Goal: Task Accomplishment & Management: Manage account settings

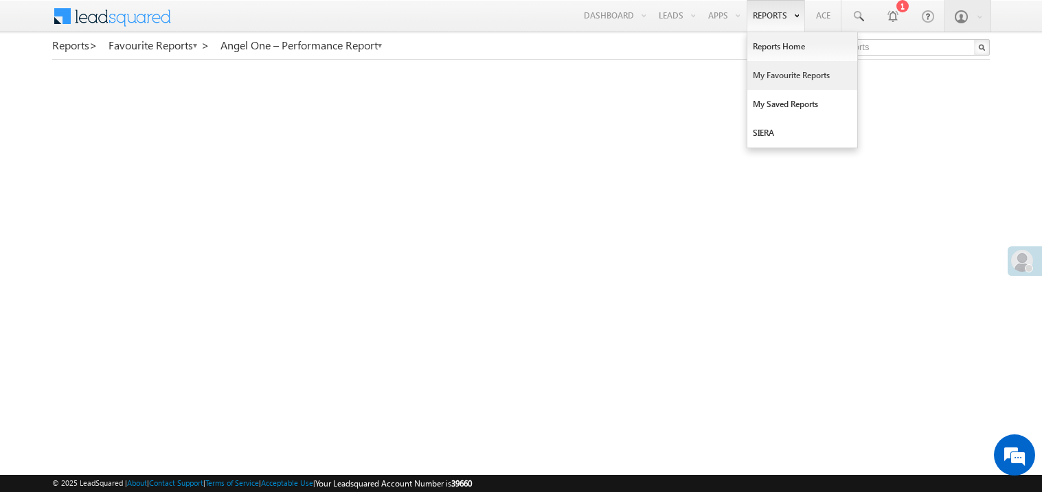
click at [766, 75] on link "My Favourite Reports" at bounding box center [802, 75] width 110 height 29
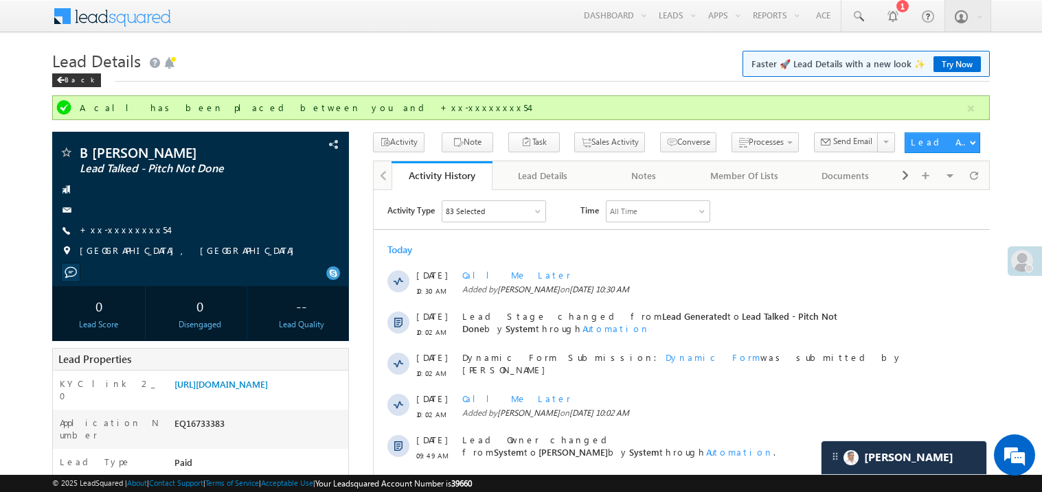
click at [144, 156] on span "B Bodo Narzary" at bounding box center [172, 153] width 184 height 14
click at [119, 236] on link "+xx-xxxxxxxx54" at bounding box center [124, 230] width 89 height 12
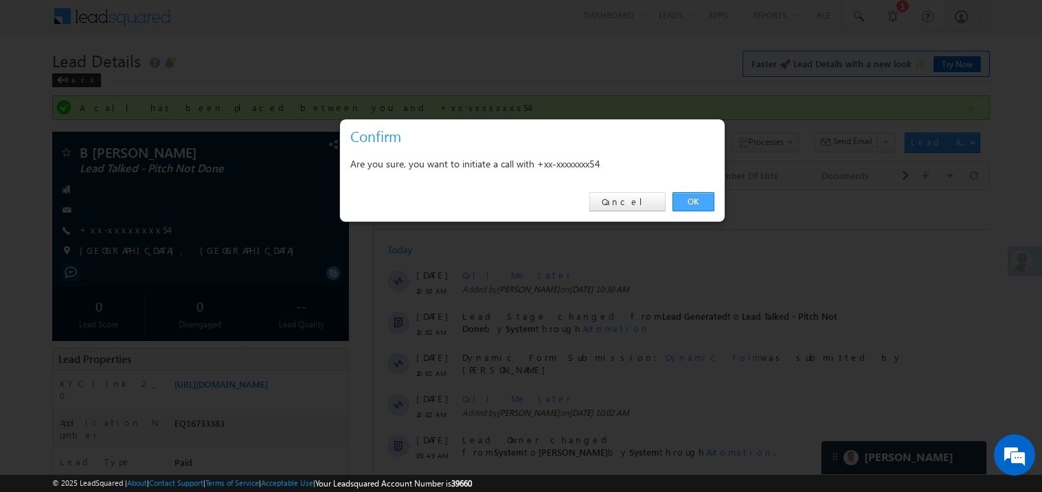
click at [688, 199] on link "OK" at bounding box center [693, 201] width 42 height 19
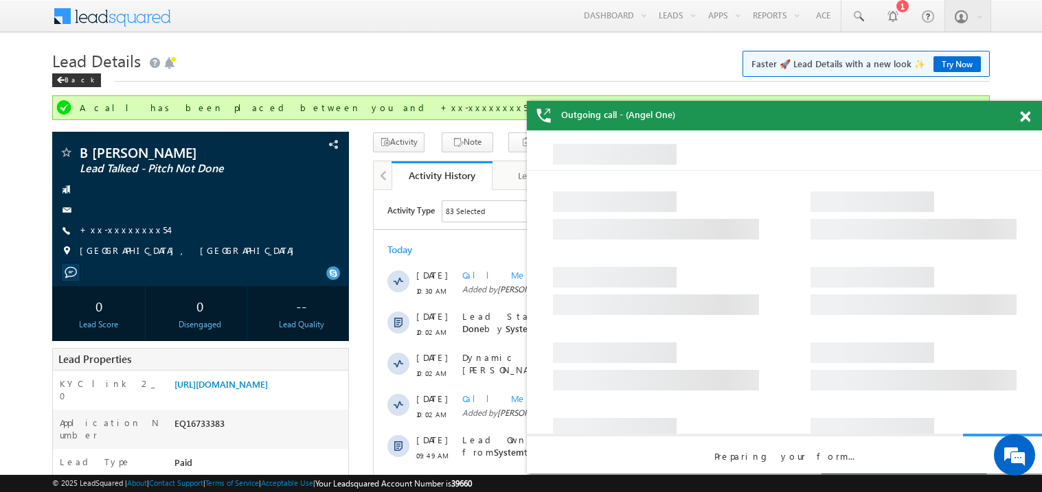
click at [1028, 117] on span at bounding box center [1025, 117] width 10 height 12
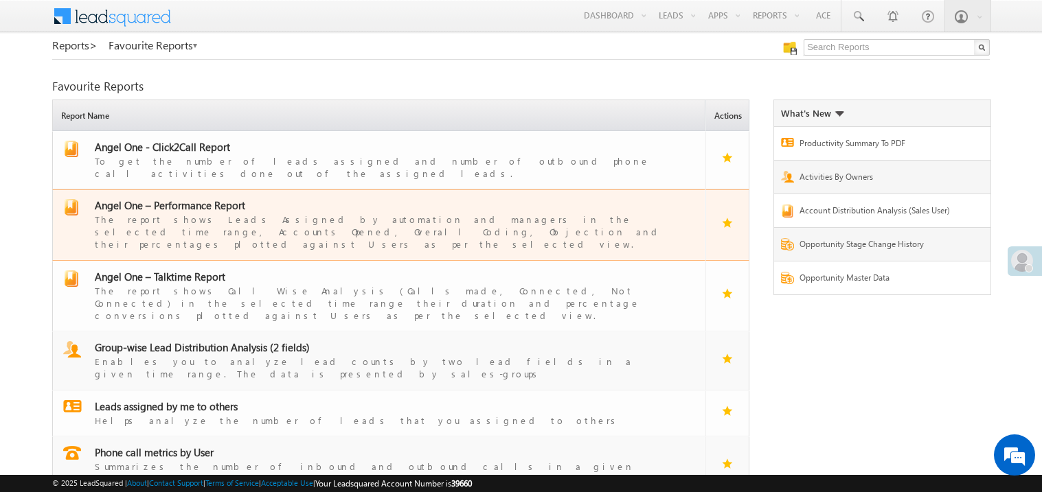
click at [190, 198] on span "Angel One – Performance Report" at bounding box center [170, 205] width 150 height 14
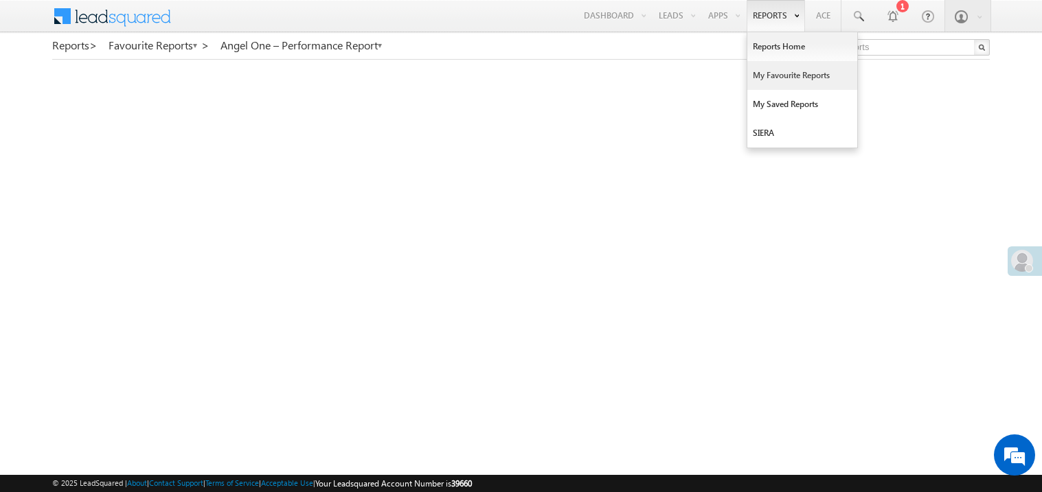
click at [769, 75] on link "My Favourite Reports" at bounding box center [802, 75] width 110 height 29
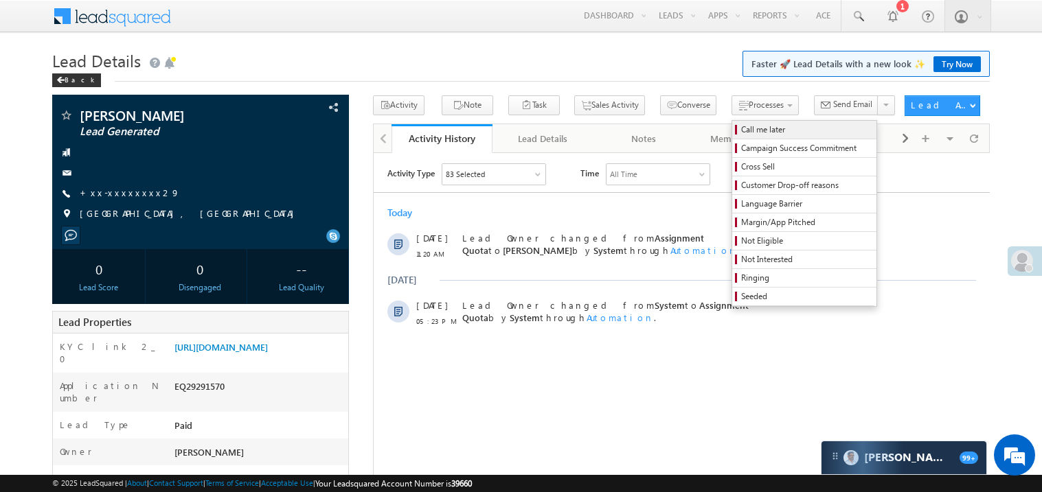
click at [741, 126] on span "Call me later" at bounding box center [806, 130] width 130 height 12
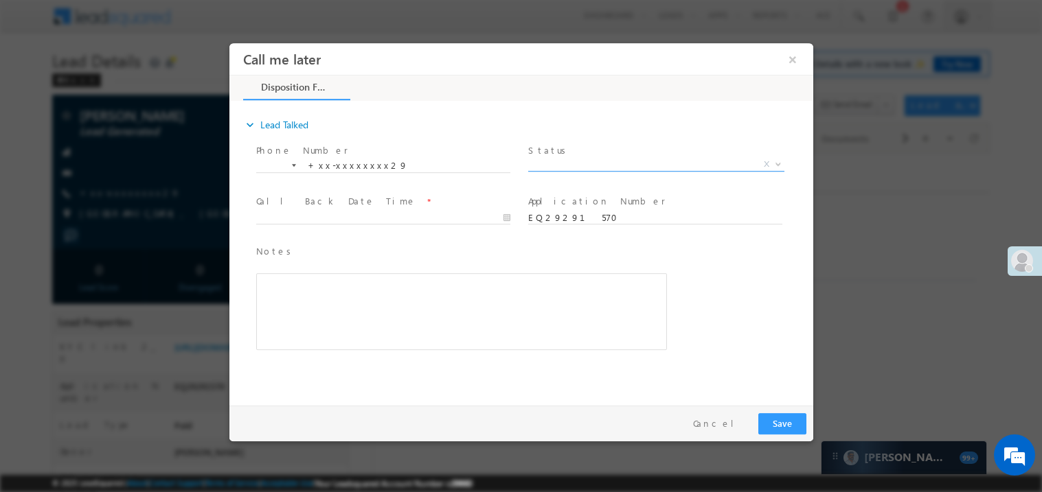
click at [567, 168] on span "Pitch Done Pitch Not Done No-Disposition Document not available Agreed for Proc…" at bounding box center [660, 166] width 266 height 16
click at [557, 159] on span "X" at bounding box center [655, 164] width 256 height 14
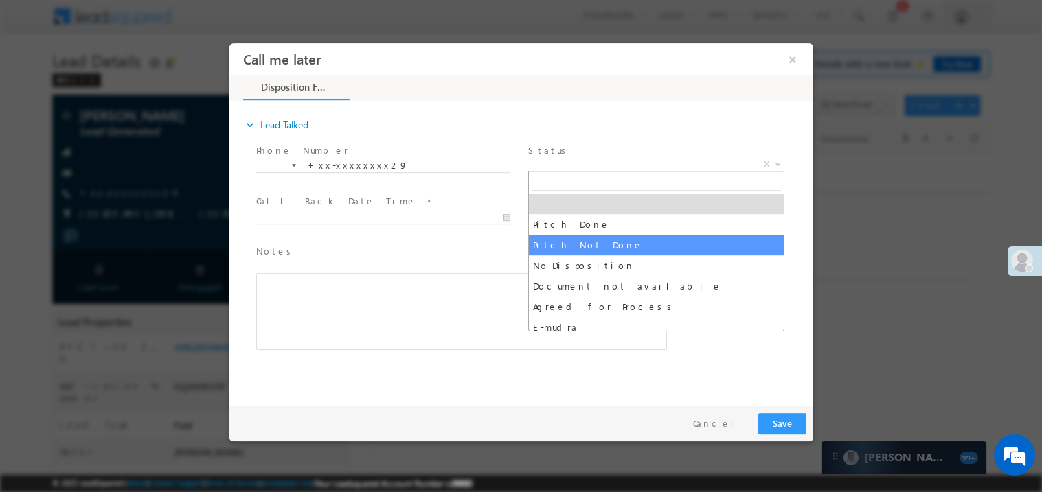
select select "Pitch Not Done"
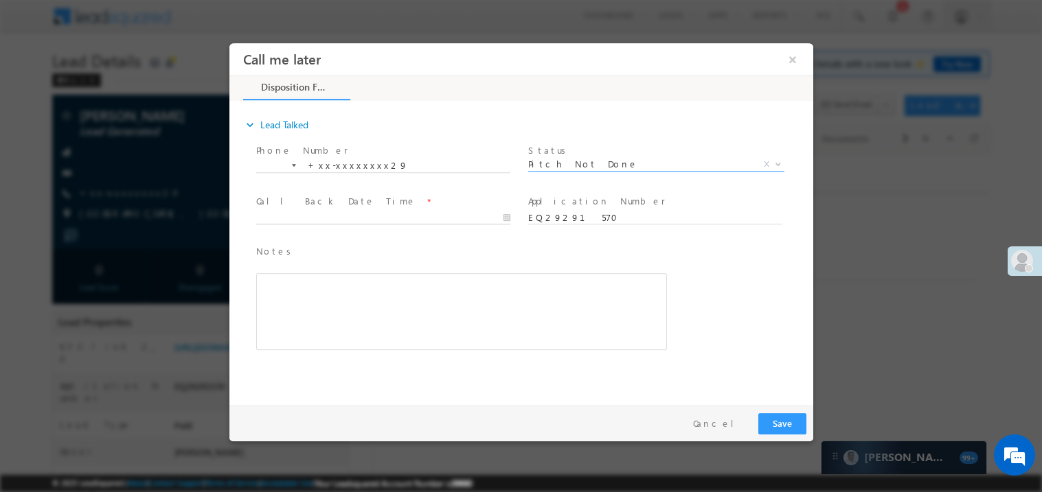
click at [308, 212] on body "Call me later ×" at bounding box center [521, 221] width 584 height 356
type input "09/21/25 12:02 PM"
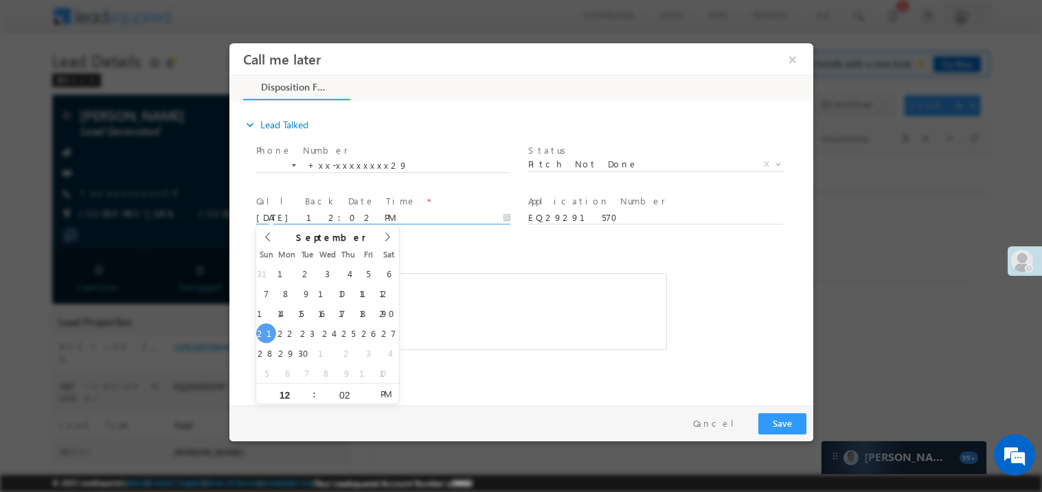
click at [474, 310] on div "Rich Text Editor, 40788eee-0fb2-11ec-a811-0adc8a9d82c2__tab1__section1__Notes__…" at bounding box center [460, 311] width 411 height 77
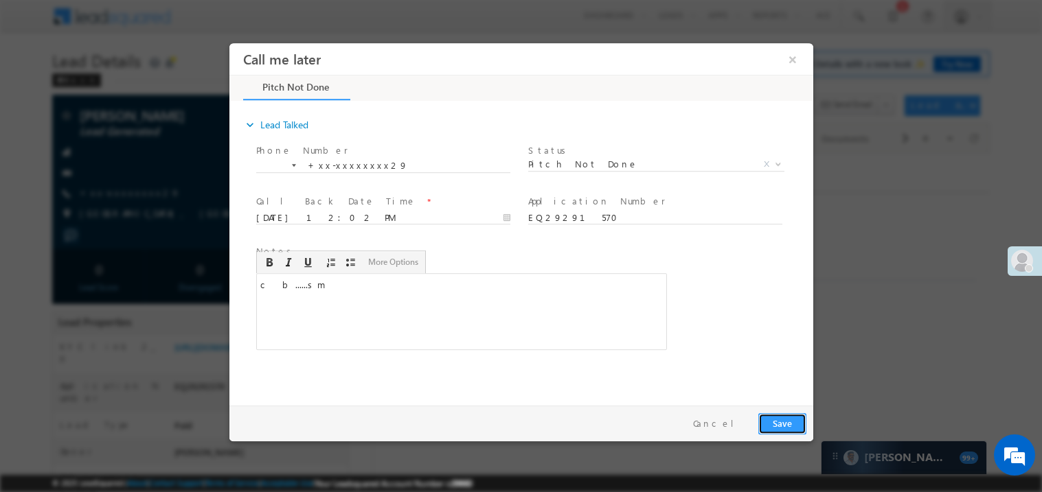
click at [773, 419] on button "Save" at bounding box center [781, 423] width 48 height 21
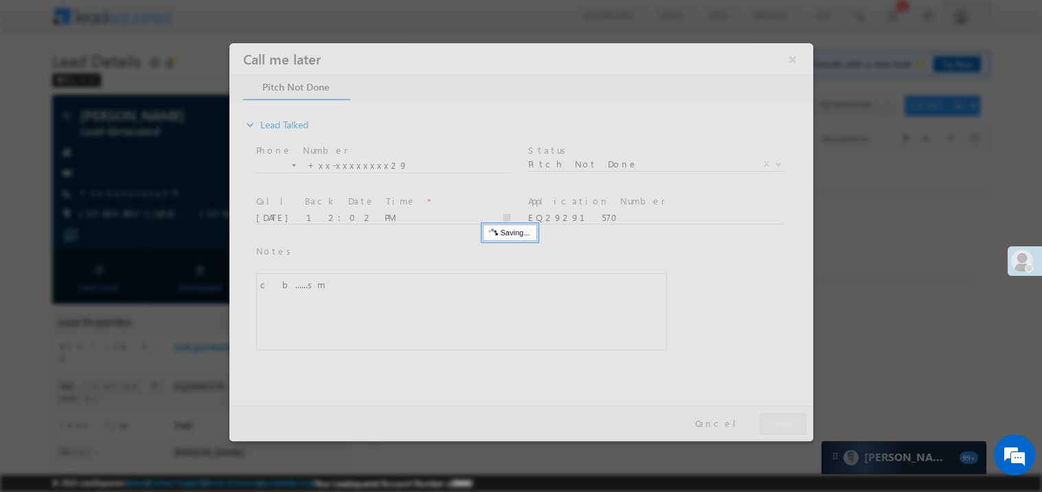
click at [773, 419] on div at bounding box center [521, 242] width 584 height 398
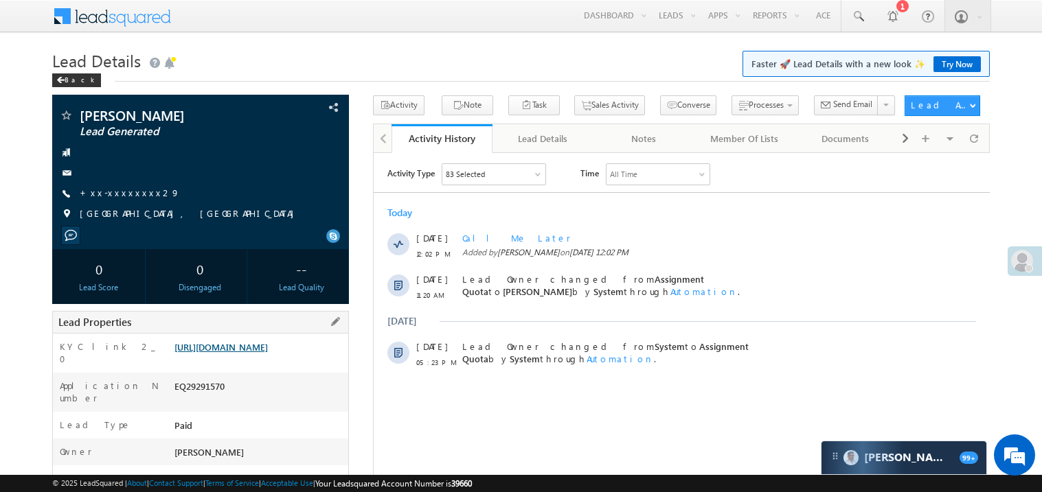
click at [267, 353] on link "https://angelbroking1-pk3em7sa.customui-test.leadsquared.com?leadId=2a023552-29…" at bounding box center [220, 347] width 93 height 12
click at [140, 195] on div "+xx-xxxxxxxx29" at bounding box center [200, 194] width 283 height 14
click at [127, 185] on div "SHREE SAWANT Lead Generated +xx-xxxxxxxx29" at bounding box center [200, 167] width 283 height 119
click at [129, 190] on link "+xx-xxxxxxxx29" at bounding box center [130, 193] width 100 height 12
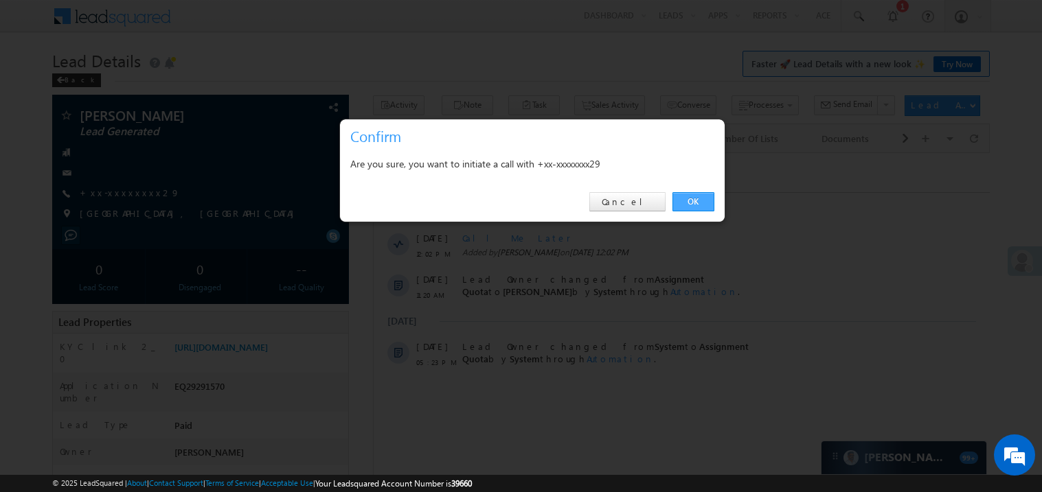
click at [688, 194] on link "OK" at bounding box center [693, 201] width 42 height 19
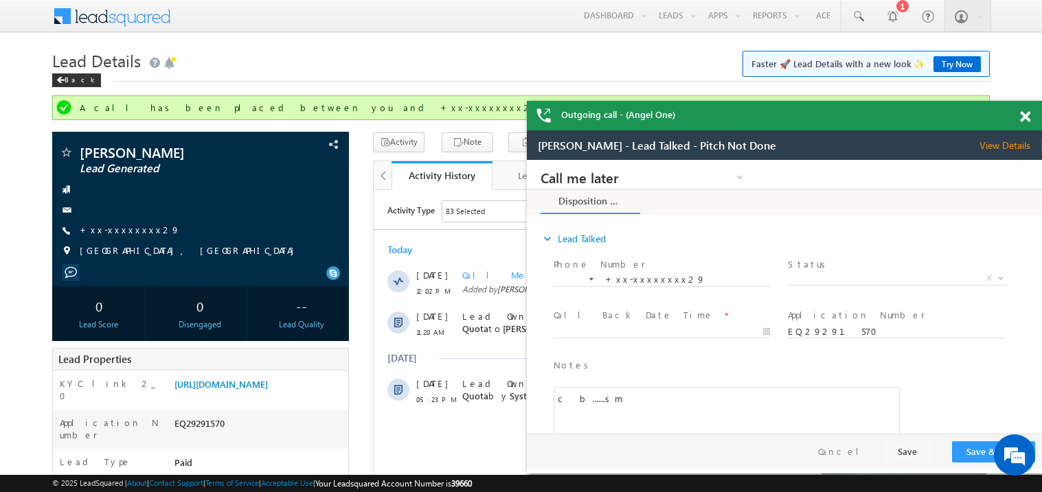
click at [1027, 108] on div at bounding box center [1032, 114] width 19 height 27
click at [1027, 116] on span at bounding box center [1025, 117] width 10 height 12
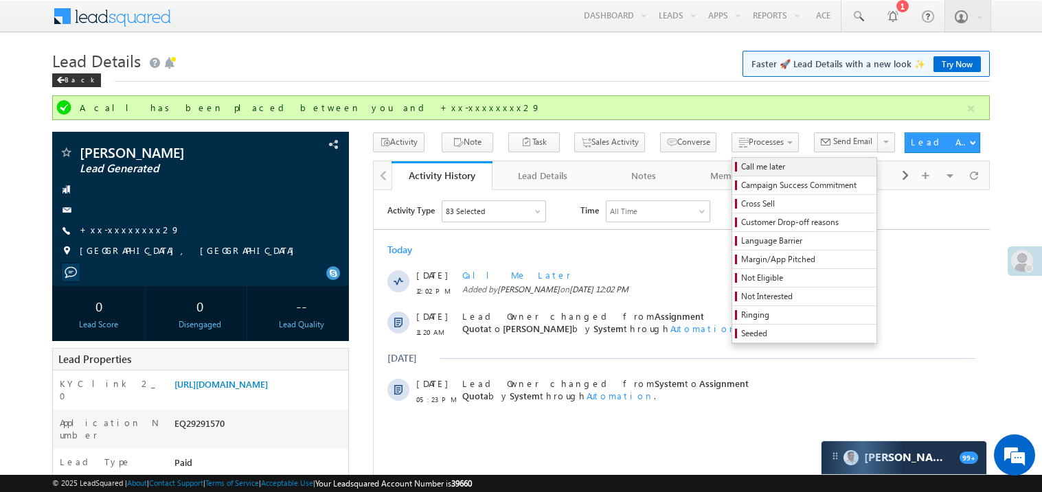
click at [741, 170] on span "Call me later" at bounding box center [806, 167] width 130 height 12
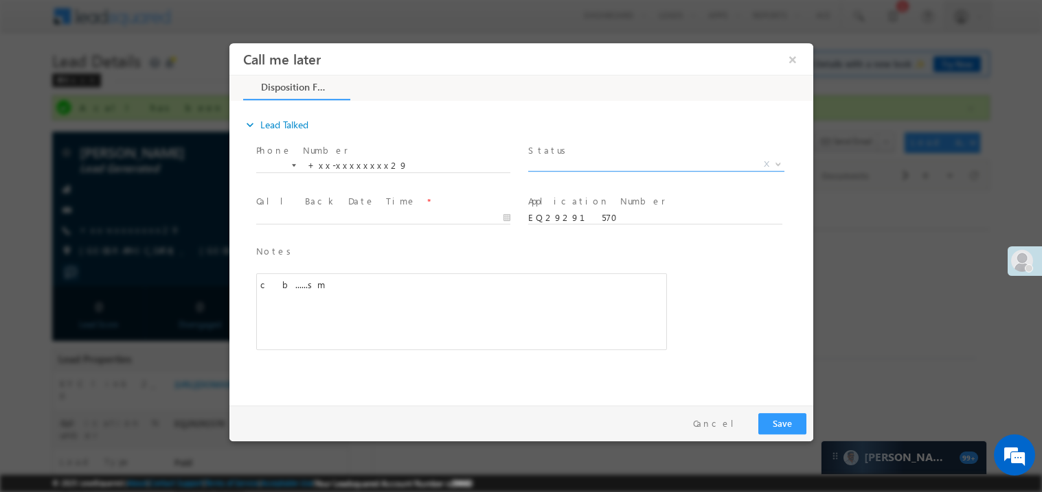
click at [550, 167] on span "X" at bounding box center [655, 164] width 256 height 14
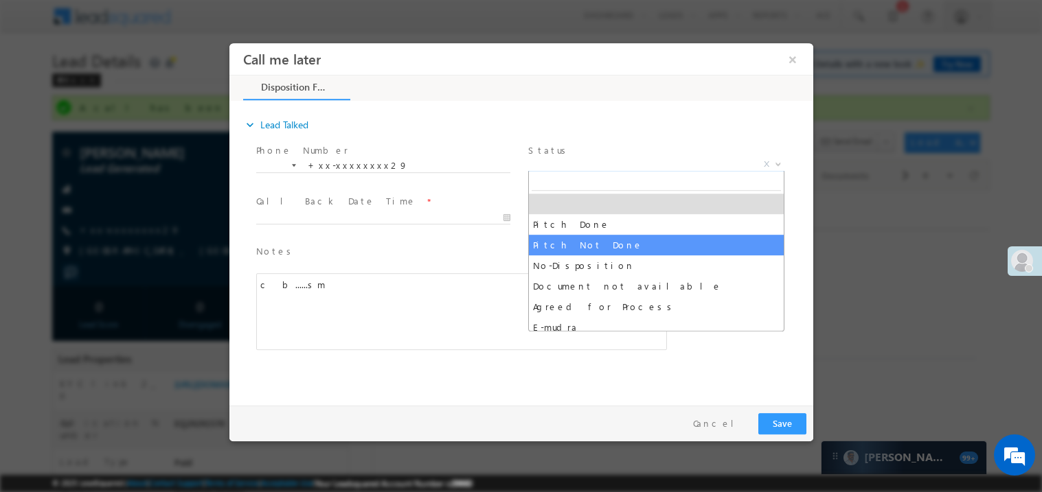
select select "Pitch Not Done"
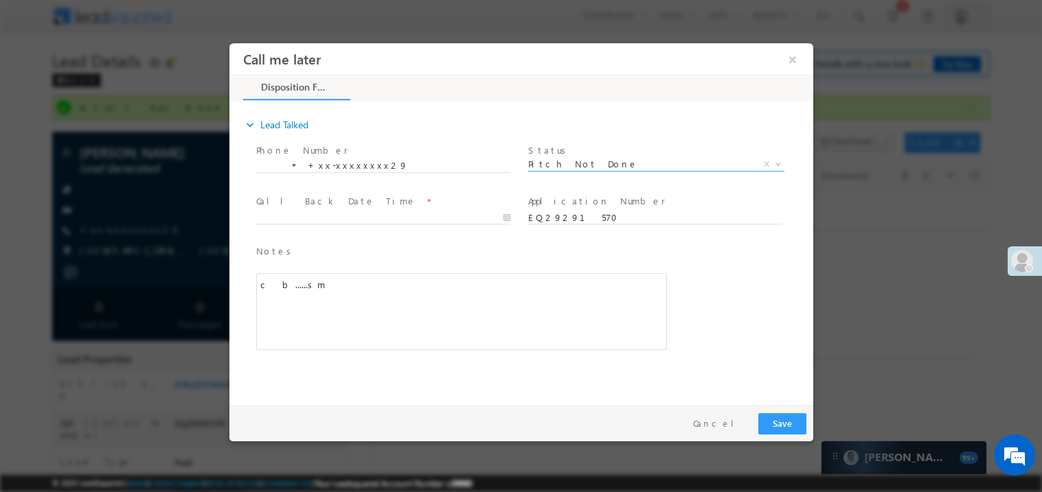
click at [349, 210] on span at bounding box center [388, 217] width 266 height 15
click at [330, 220] on body "Call me later ×" at bounding box center [521, 221] width 584 height 356
type input "09/21/25 12:03 PM"
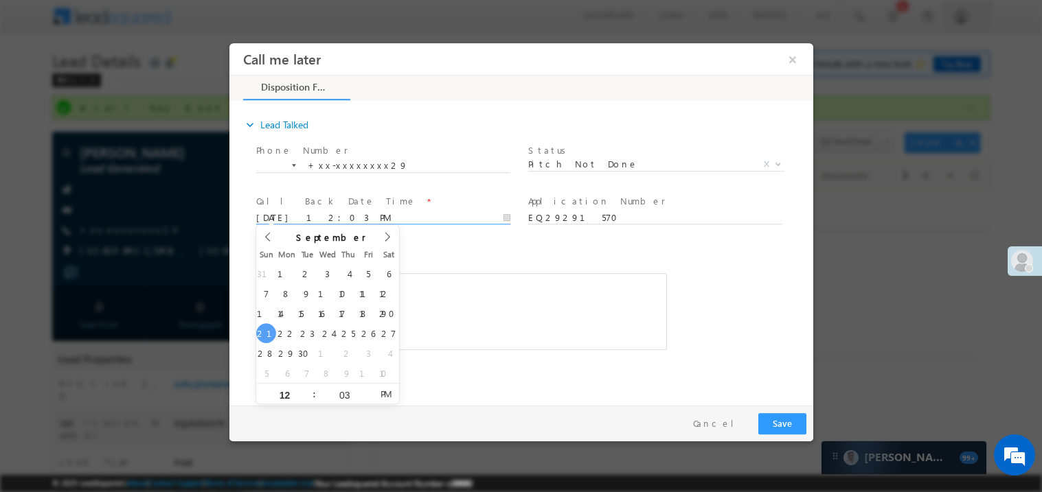
click at [505, 314] on div "c b......sm" at bounding box center [460, 311] width 411 height 77
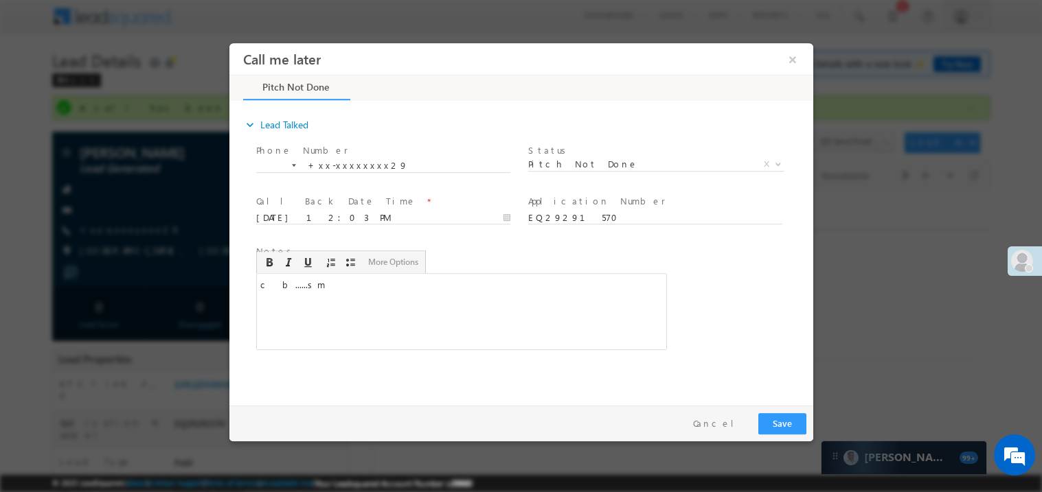
click at [769, 410] on div "Pay & Save Save Cancel" at bounding box center [524, 423] width 591 height 36
click at [777, 423] on button "Save" at bounding box center [781, 423] width 48 height 21
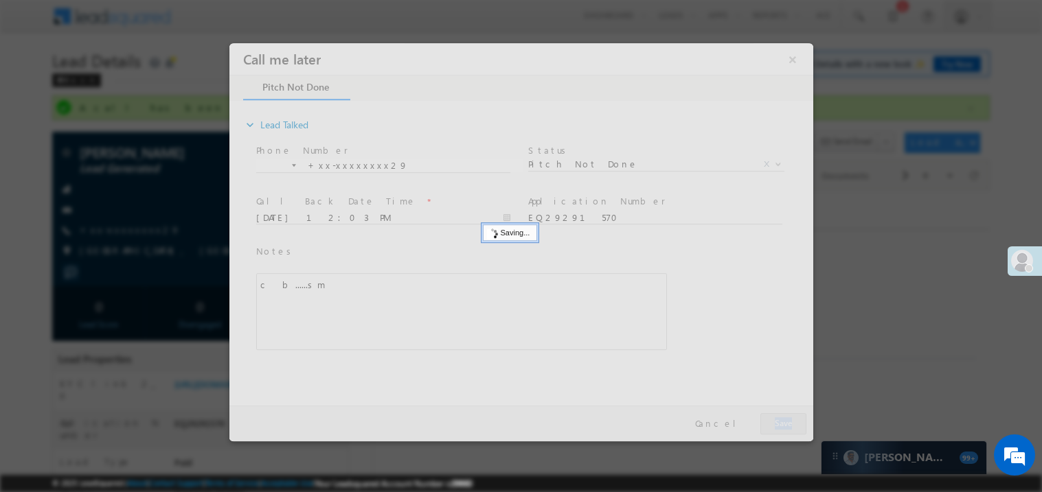
click at [777, 423] on div at bounding box center [521, 242] width 584 height 398
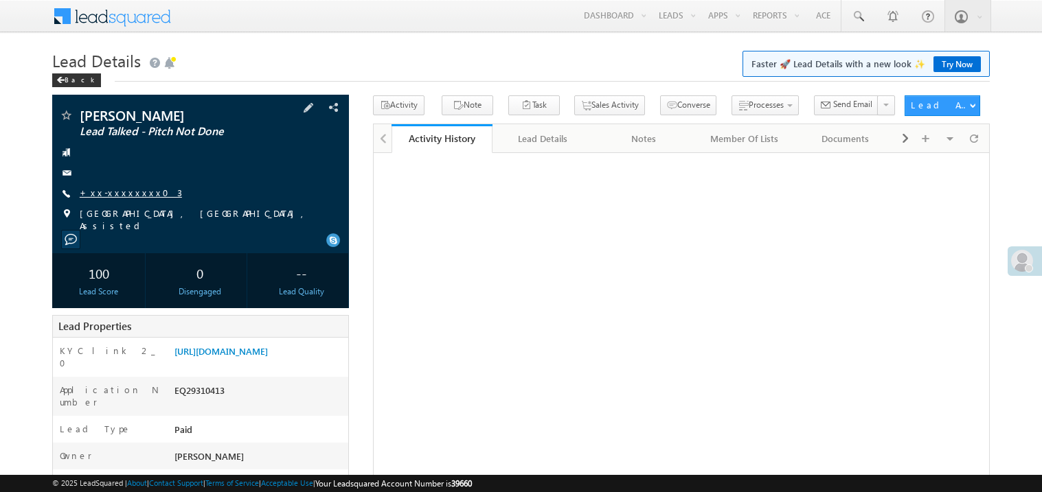
click at [128, 198] on link "+xx-xxxxxxxx03" at bounding box center [131, 193] width 102 height 12
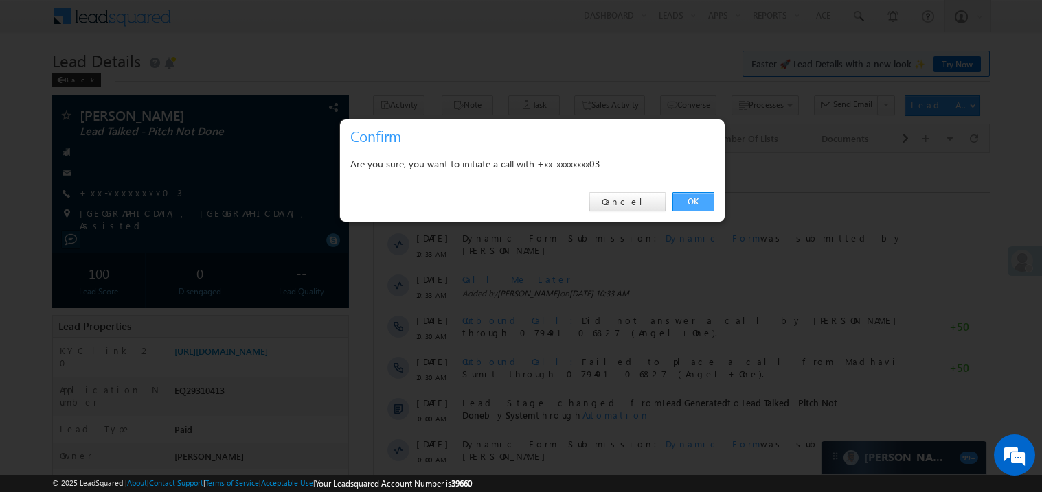
click at [694, 205] on link "OK" at bounding box center [693, 201] width 42 height 19
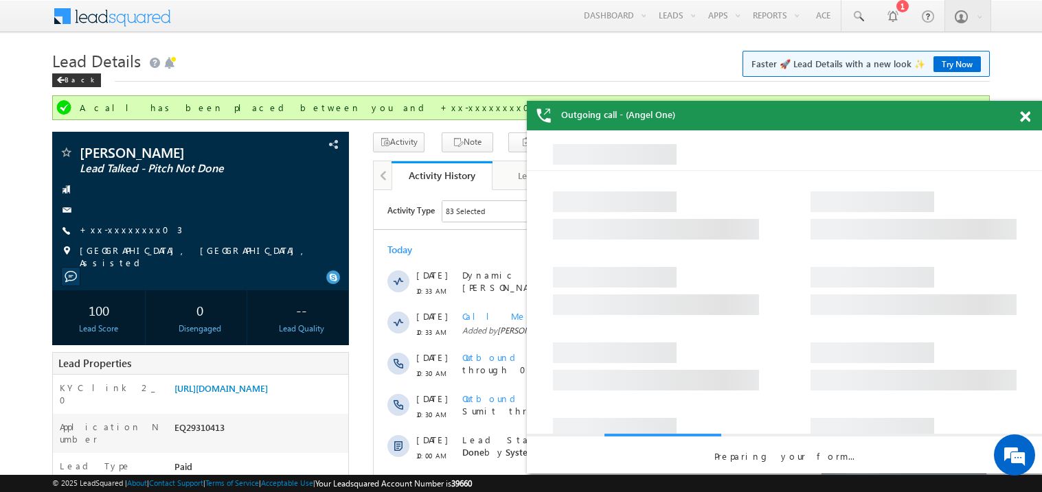
click at [1028, 117] on span at bounding box center [1025, 117] width 10 height 12
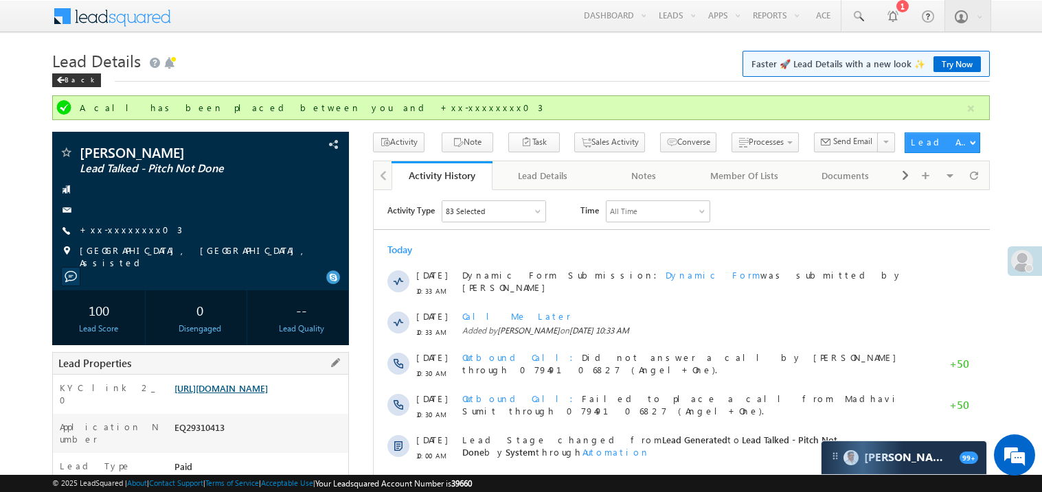
click at [260, 394] on link "[URL][DOMAIN_NAME]" at bounding box center [220, 388] width 93 height 12
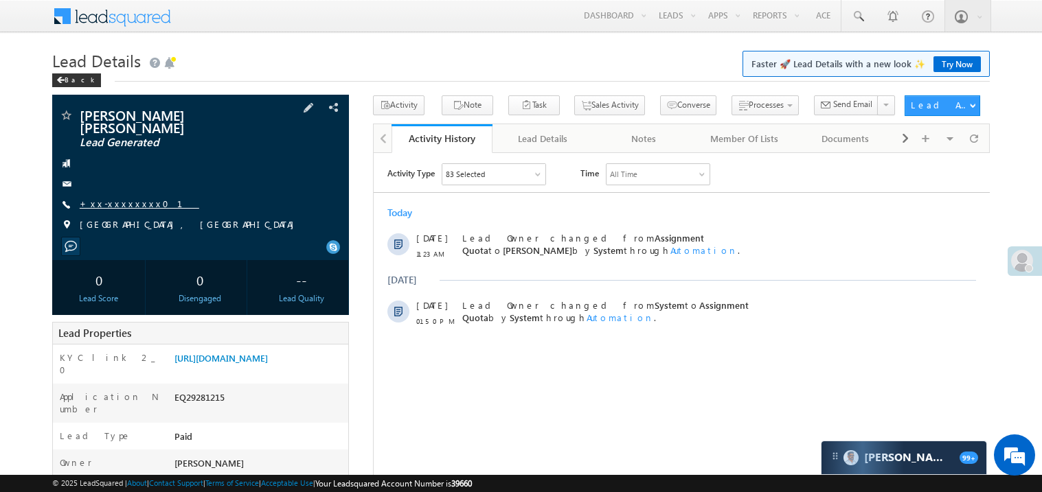
click at [117, 198] on link "+xx-xxxxxxxx01" at bounding box center [139, 204] width 119 height 12
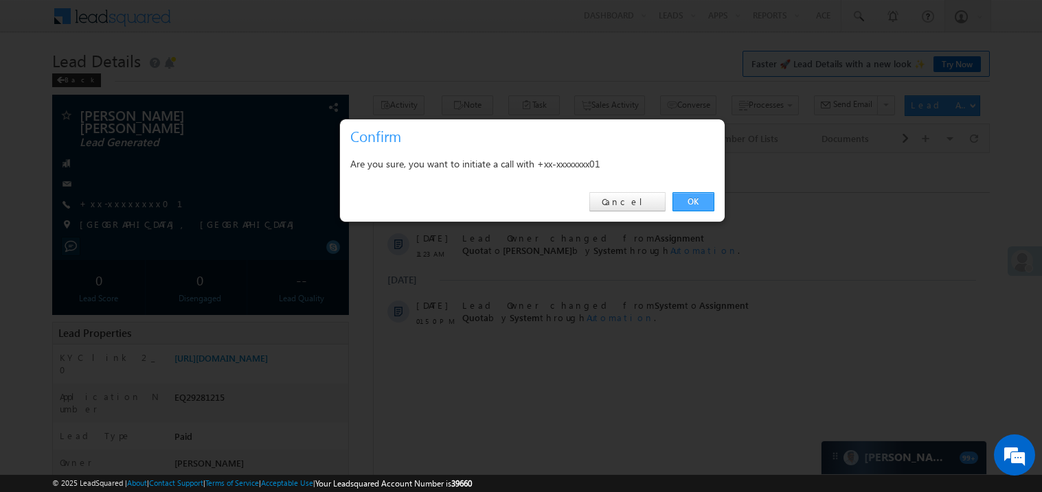
click at [693, 205] on link "OK" at bounding box center [693, 201] width 42 height 19
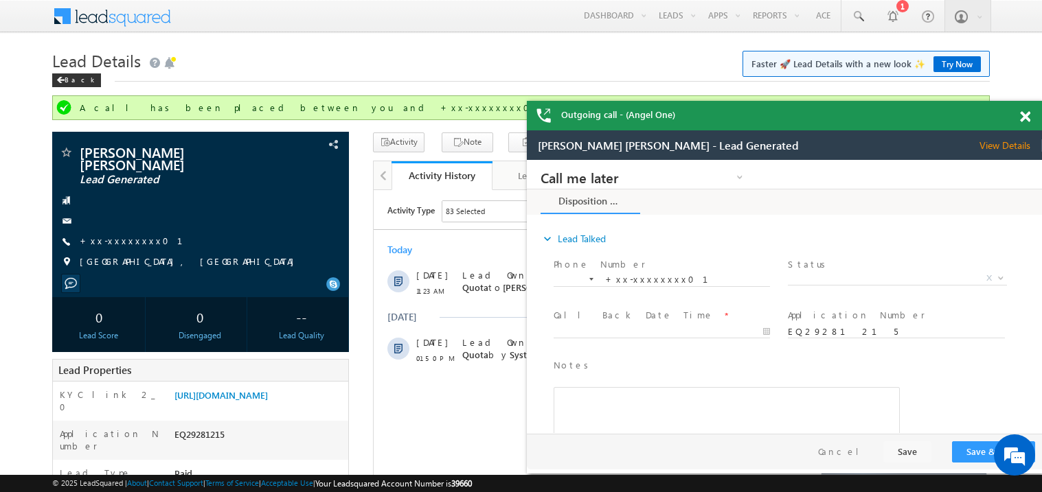
click at [1025, 117] on span at bounding box center [1025, 117] width 10 height 12
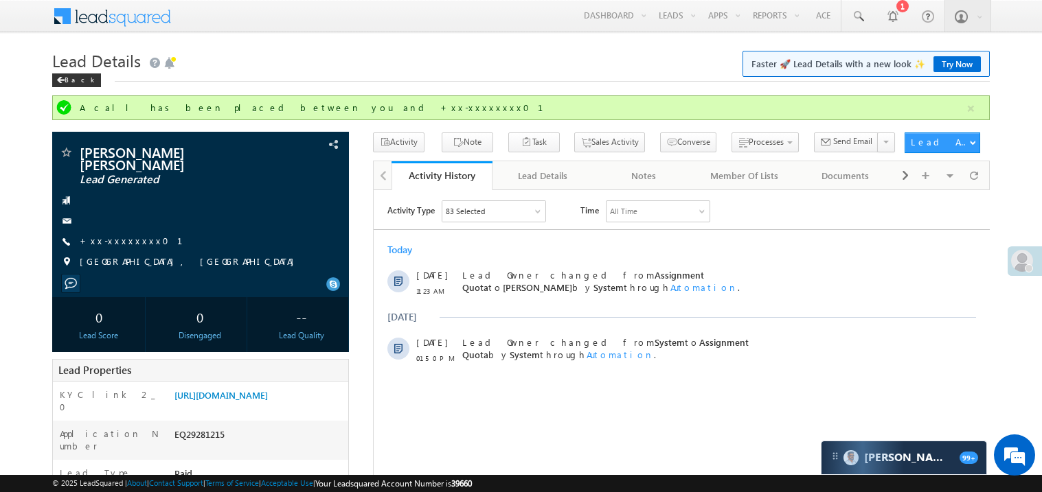
click at [705, 237] on div "[DATE] [DATE] 11:23 AM Lead Owner changed from Assignment Quota to Madhavi Sumi…" at bounding box center [681, 303] width 616 height 135
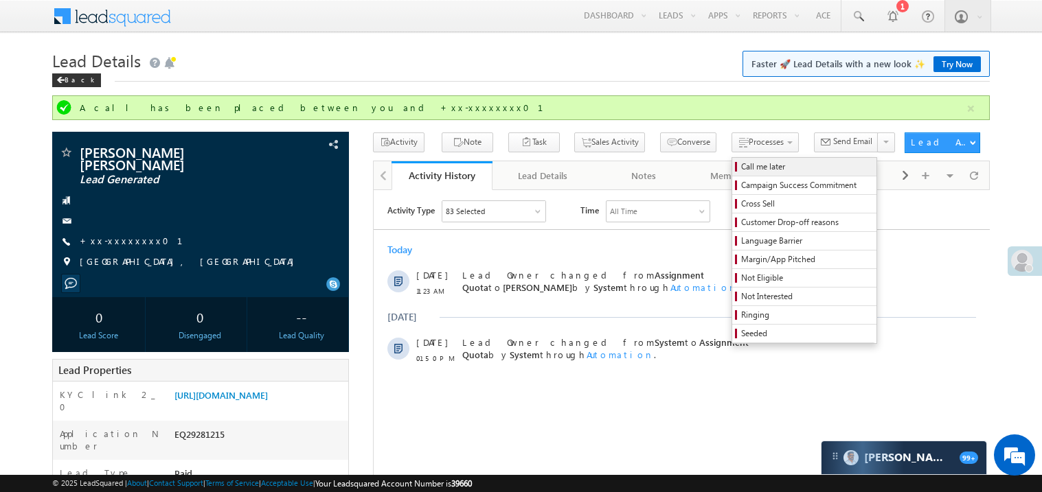
click at [741, 166] on span "Call me later" at bounding box center [806, 167] width 130 height 12
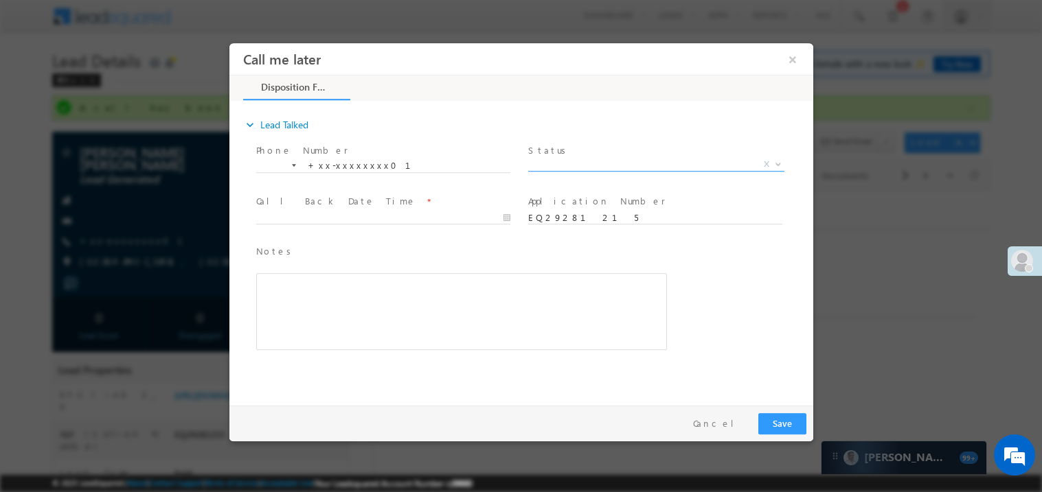
click at [586, 162] on span "X" at bounding box center [655, 164] width 256 height 14
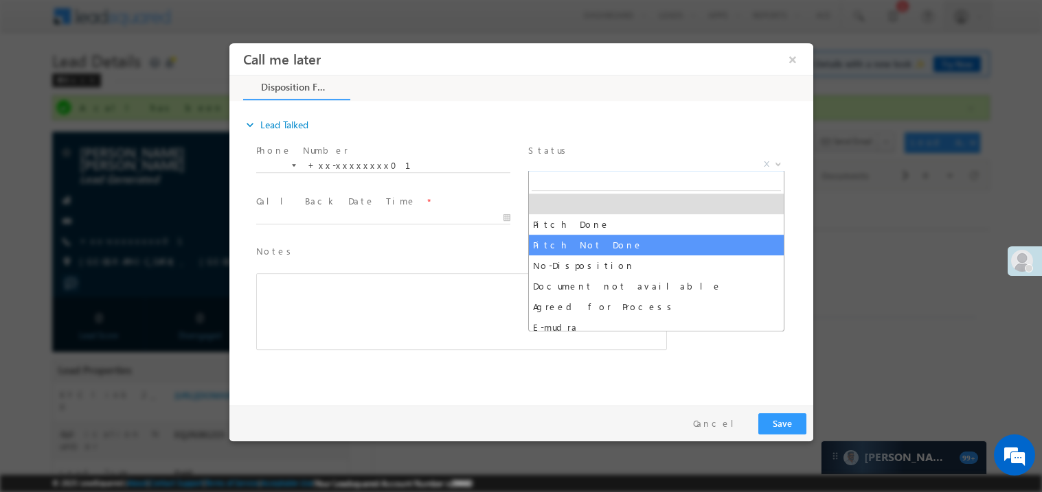
select select "Pitch Not Done"
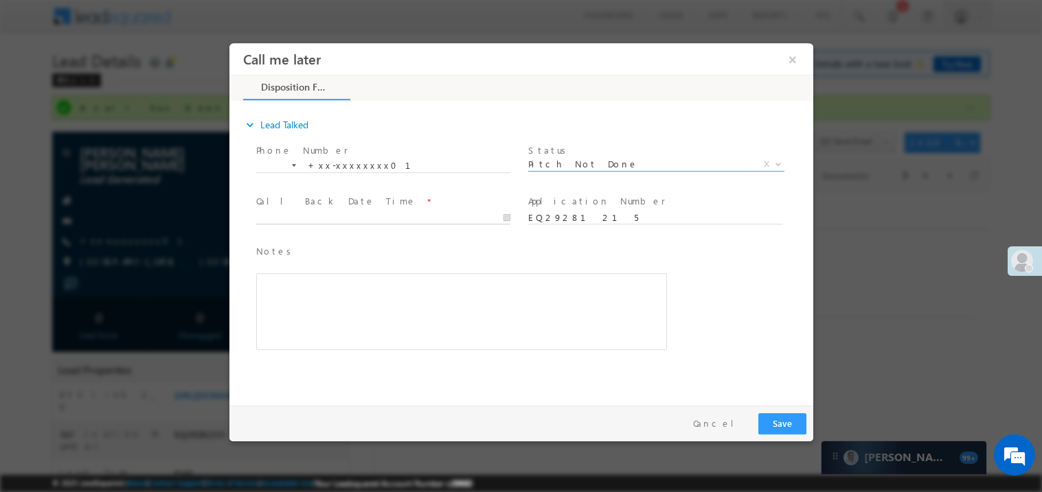
click at [315, 212] on body "Call me later ×" at bounding box center [521, 221] width 584 height 356
type input "09/21/25 12:06 PM"
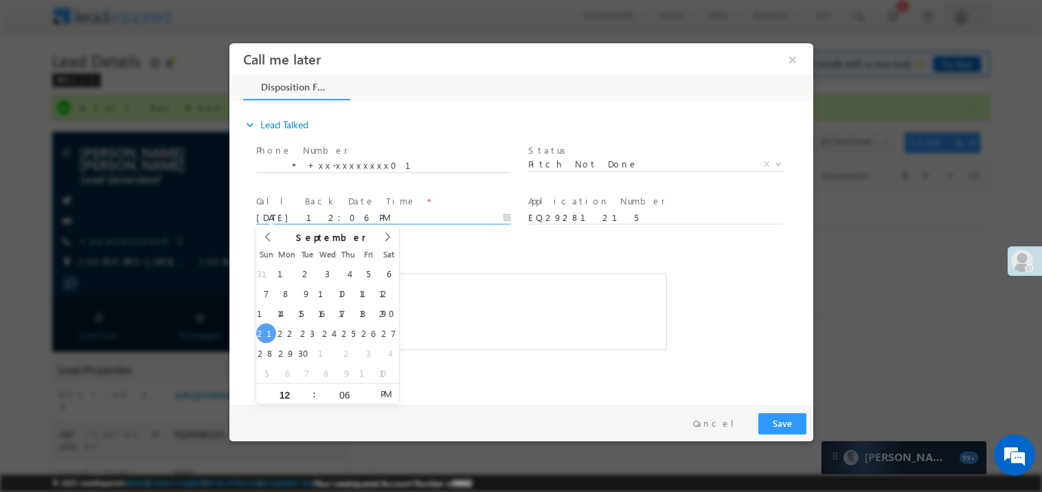
click at [450, 312] on div "Rich Text Editor, 40788eee-0fb2-11ec-a811-0adc8a9d82c2__tab1__section1__Notes__…" at bounding box center [460, 311] width 411 height 77
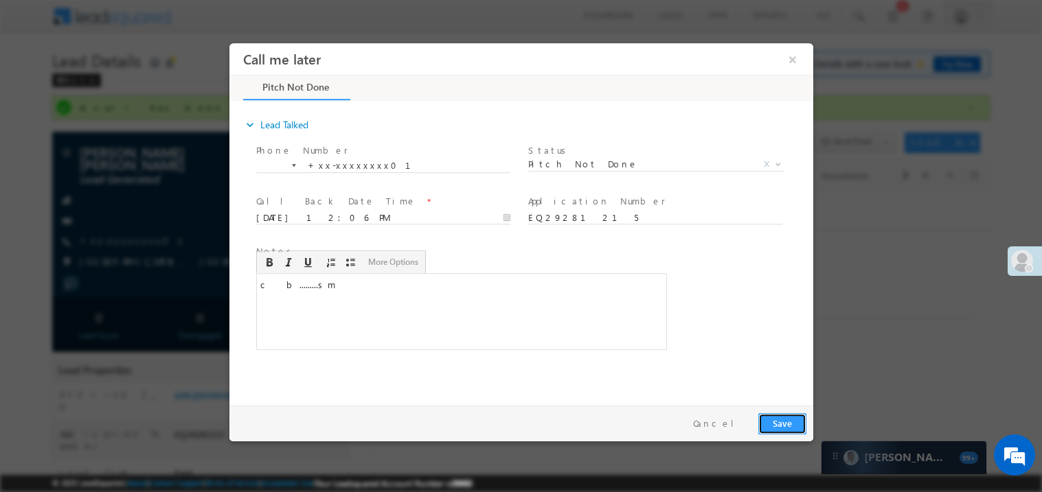
click at [781, 424] on button "Save" at bounding box center [781, 423] width 48 height 21
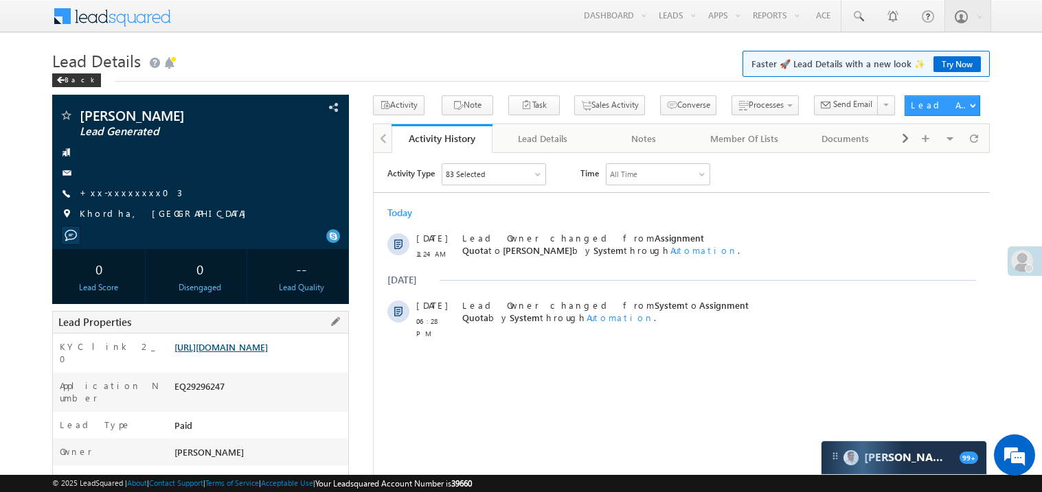
click at [235, 351] on link "[URL][DOMAIN_NAME]" at bounding box center [220, 347] width 93 height 12
click at [123, 192] on link "+xx-xxxxxxxx03" at bounding box center [131, 193] width 102 height 12
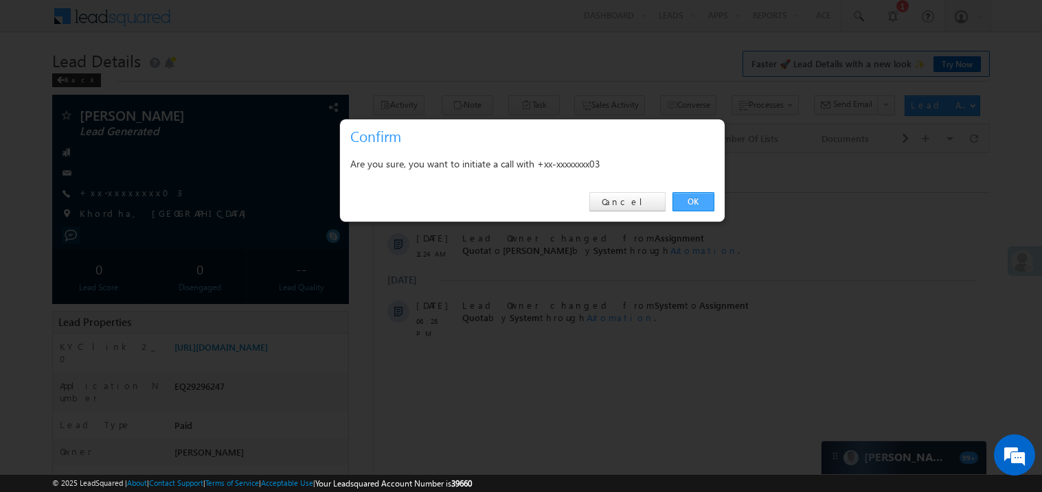
click at [693, 203] on link "OK" at bounding box center [693, 201] width 42 height 19
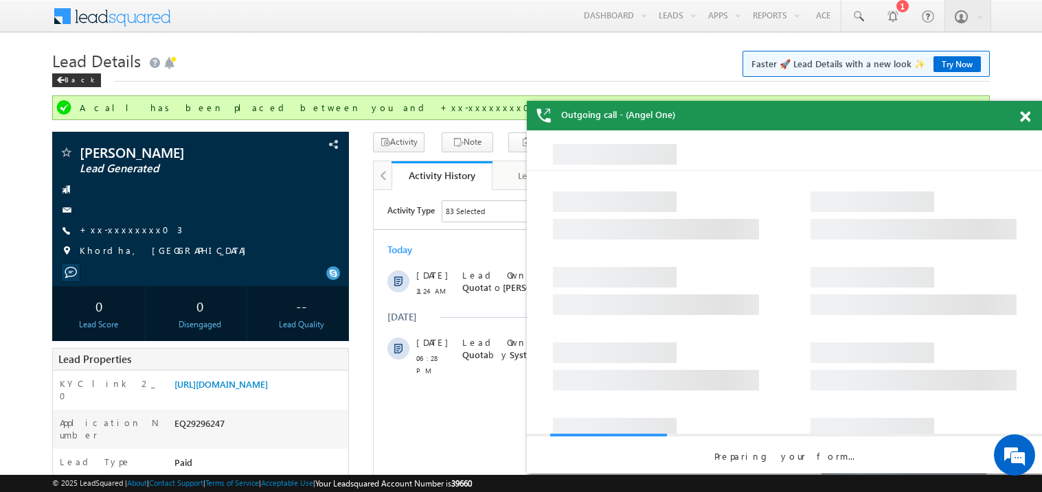
click at [1021, 116] on span at bounding box center [1025, 117] width 10 height 12
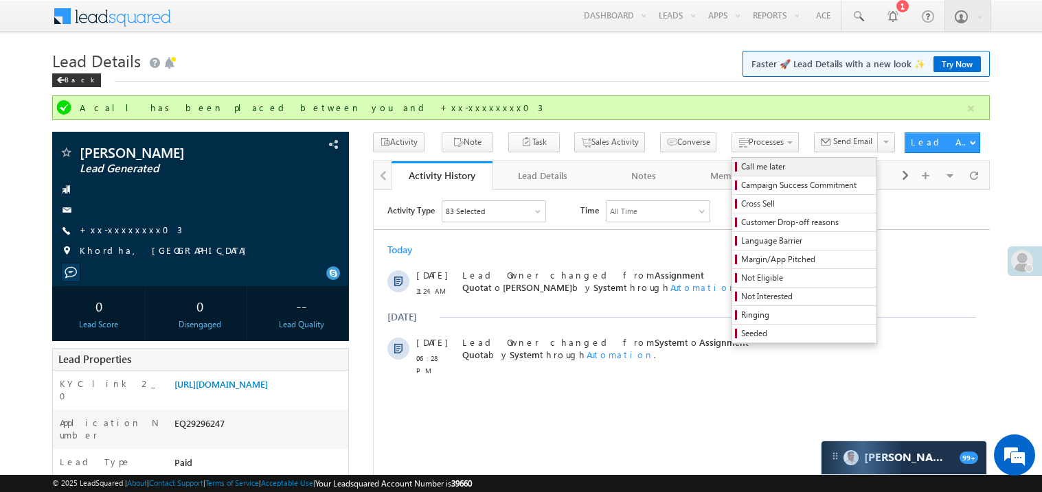
click at [741, 170] on span "Call me later" at bounding box center [806, 167] width 130 height 12
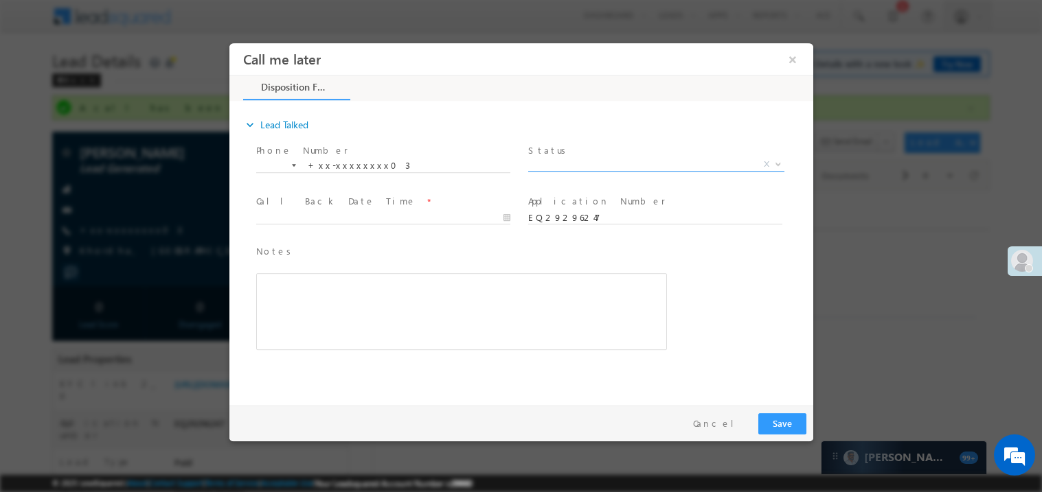
click at [557, 165] on span "X" at bounding box center [655, 164] width 256 height 14
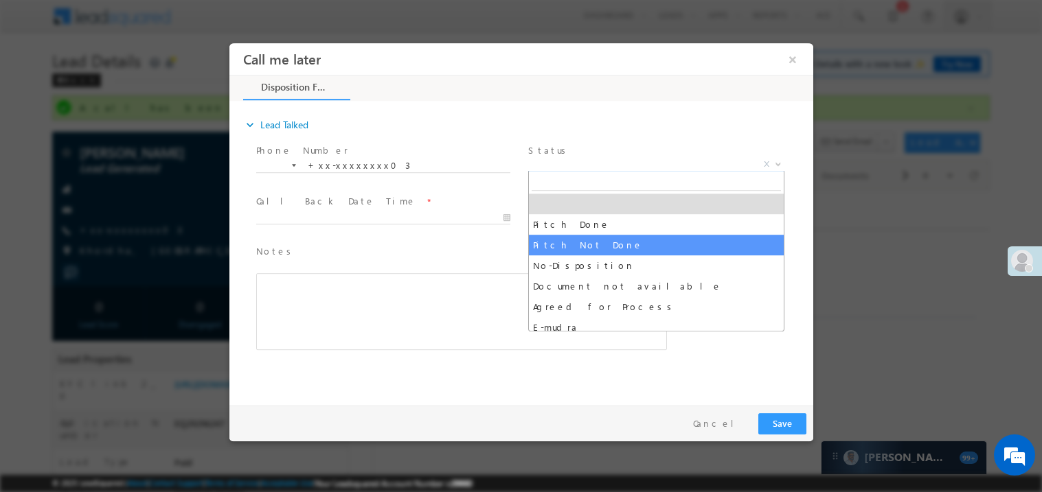
select select "Pitch Not Done"
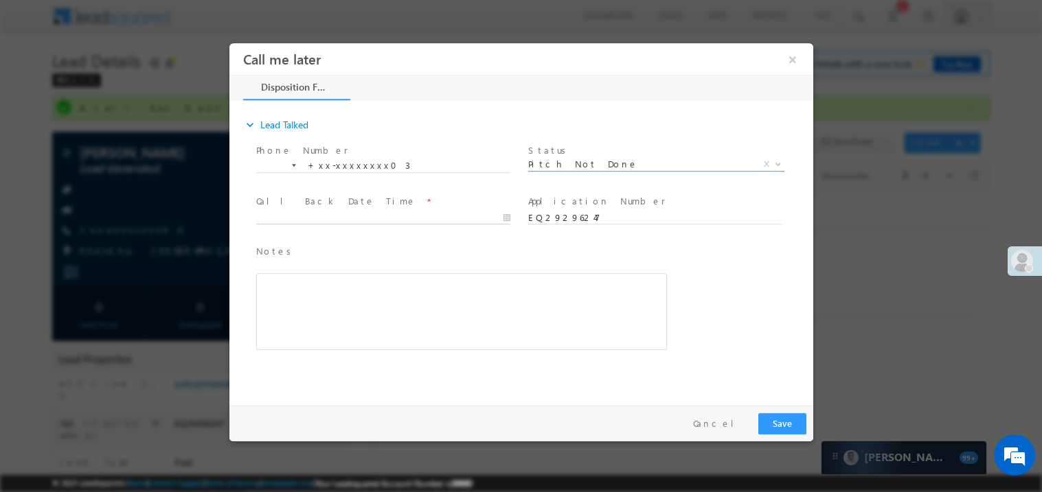
click at [290, 218] on body "Call me later ×" at bounding box center [521, 221] width 584 height 356
type input "[DATE] 12:09 PM"
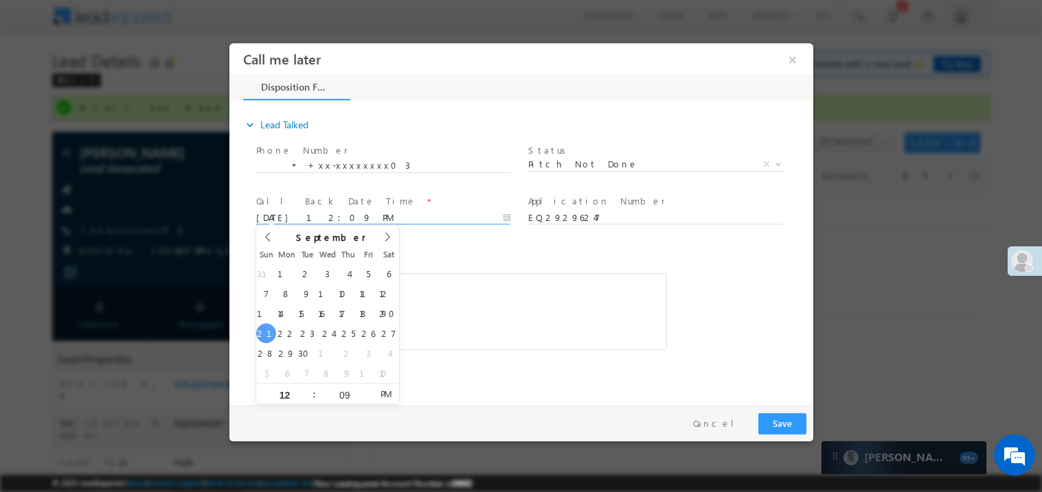
click at [453, 298] on div "Rich Text Editor, 40788eee-0fb2-11ec-a811-0adc8a9d82c2__tab1__section1__Notes__…" at bounding box center [460, 311] width 411 height 77
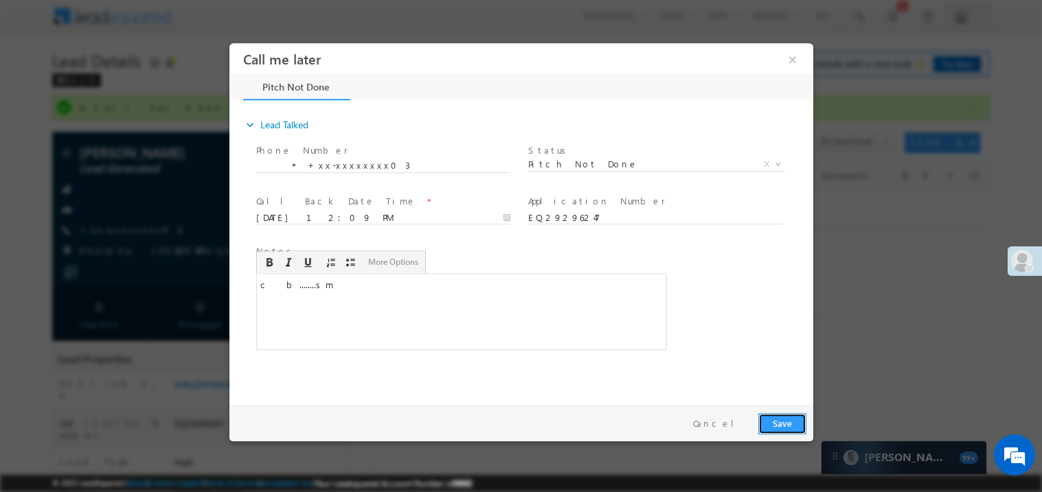
click at [781, 423] on button "Save" at bounding box center [781, 423] width 48 height 21
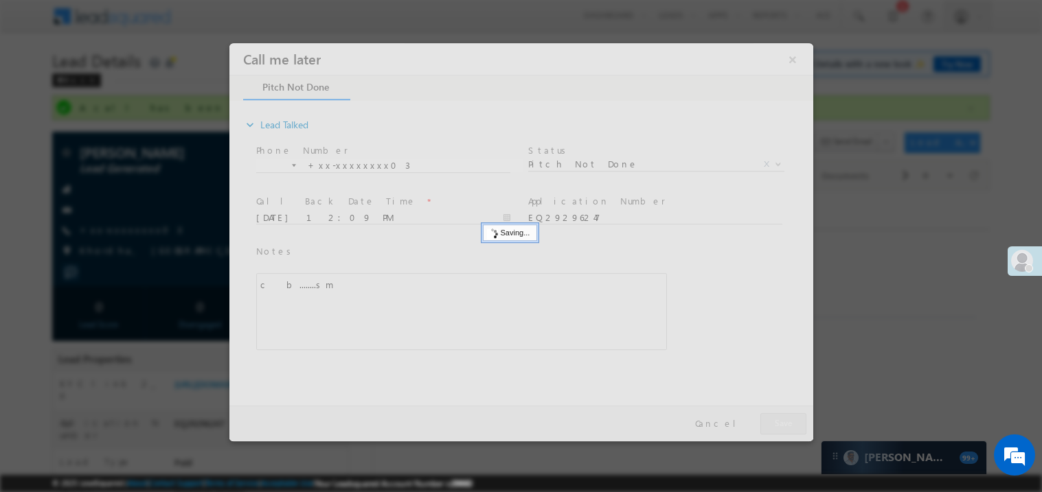
click at [781, 423] on div at bounding box center [521, 242] width 584 height 398
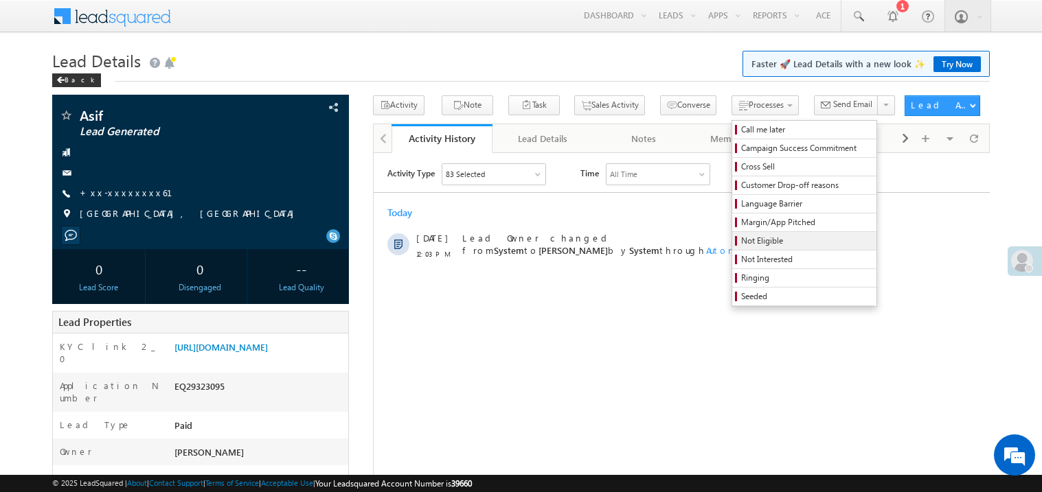
click at [741, 237] on span "Not Eligible" at bounding box center [806, 241] width 130 height 12
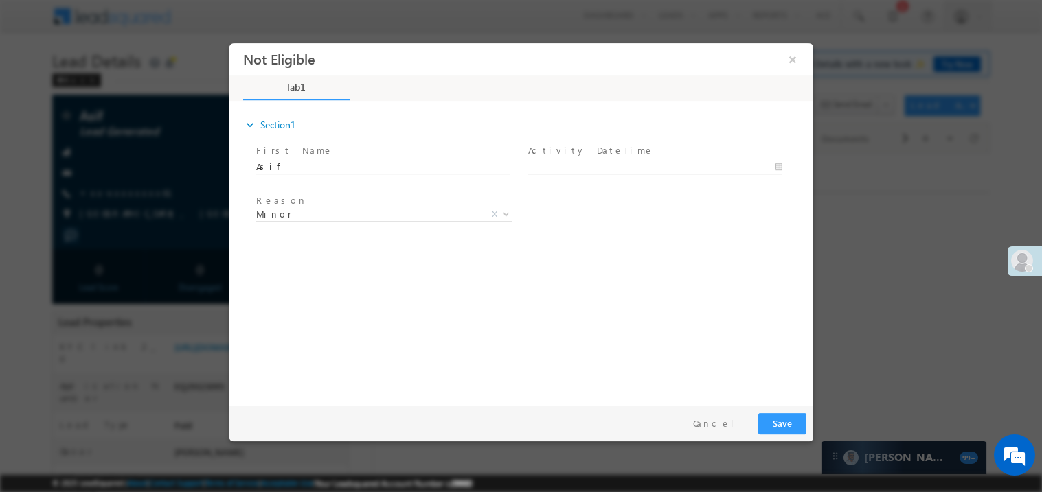
click at [549, 168] on body "Not Eligible ×" at bounding box center [521, 221] width 584 height 356
type input "[DATE] 12:40 PM"
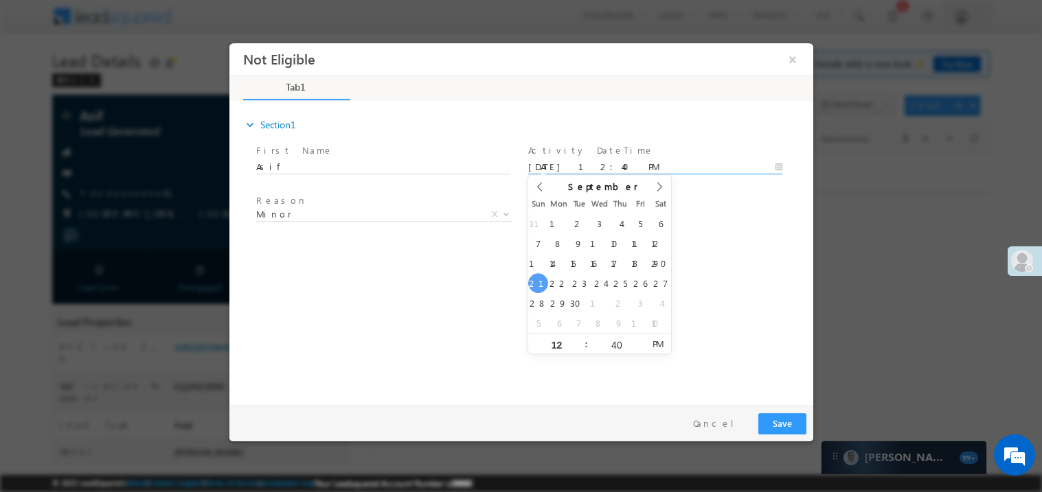
click at [454, 303] on div "expand_more Section1 First Name *" at bounding box center [524, 250] width 577 height 297
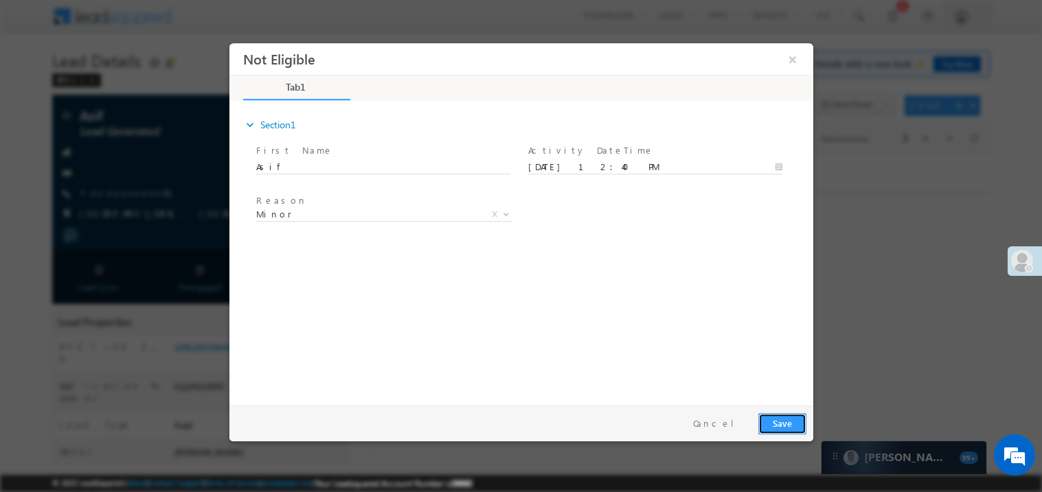
click at [774, 421] on button "Save" at bounding box center [781, 423] width 48 height 21
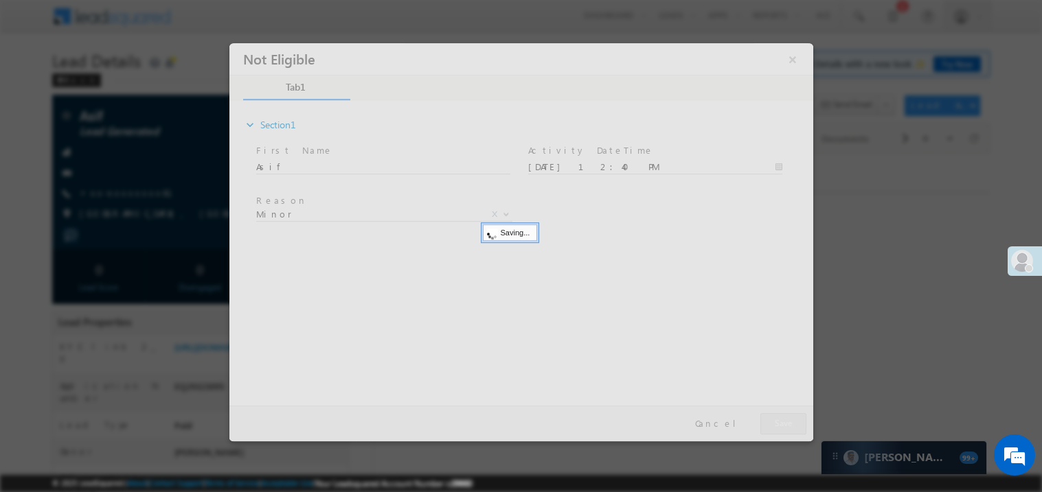
click at [774, 421] on div at bounding box center [521, 242] width 584 height 398
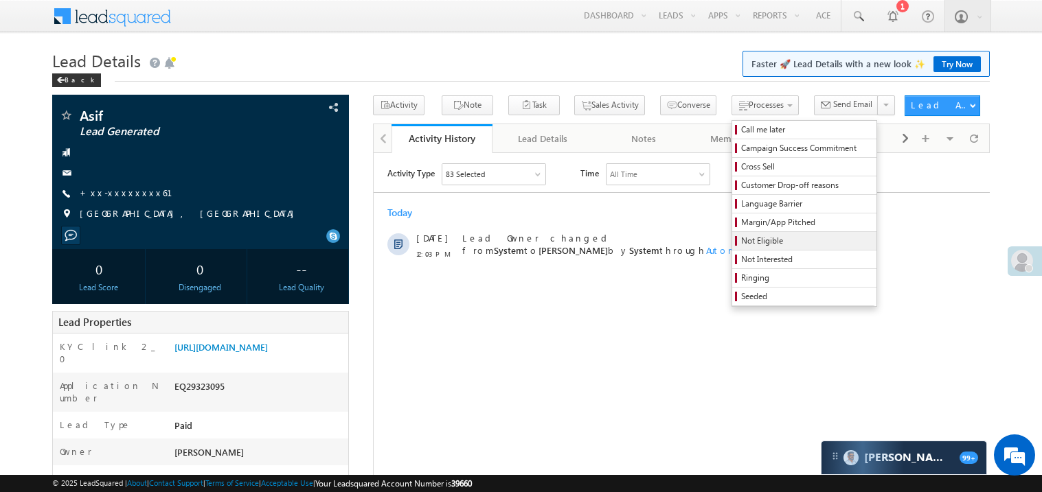
click at [741, 244] on span "Not Eligible" at bounding box center [806, 241] width 130 height 12
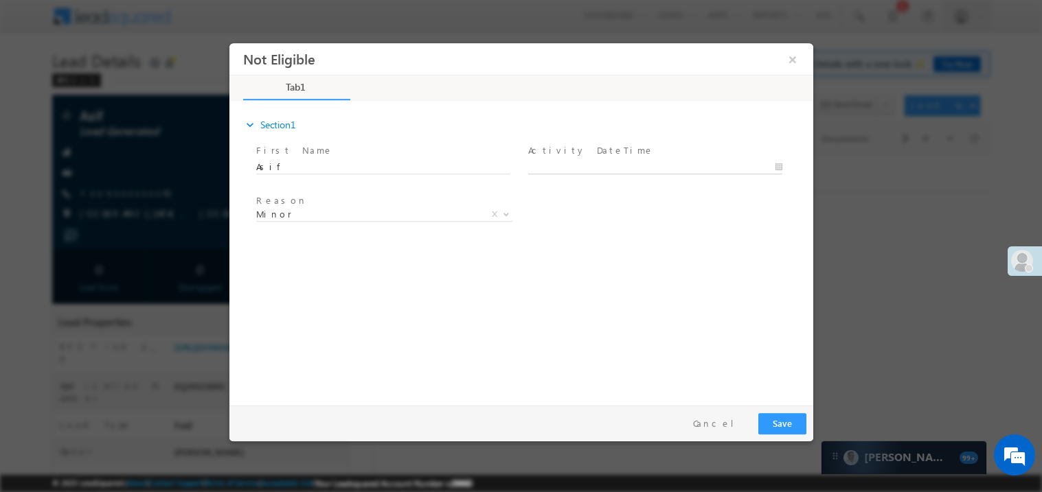
click at [601, 171] on body "Not Eligible ×" at bounding box center [521, 221] width 584 height 356
type input "[DATE] 12:40 PM"
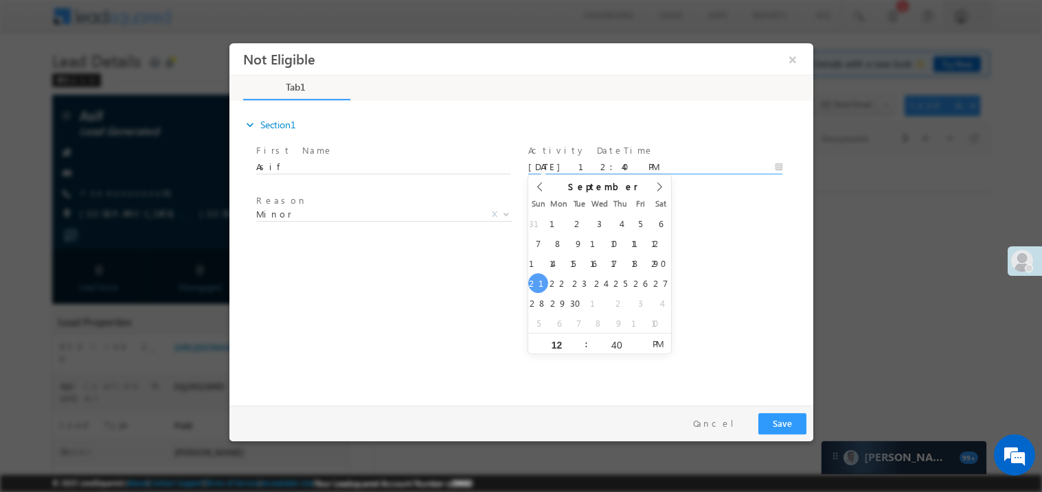
click at [421, 274] on div "expand_more Section1 First Name *" at bounding box center [524, 250] width 577 height 297
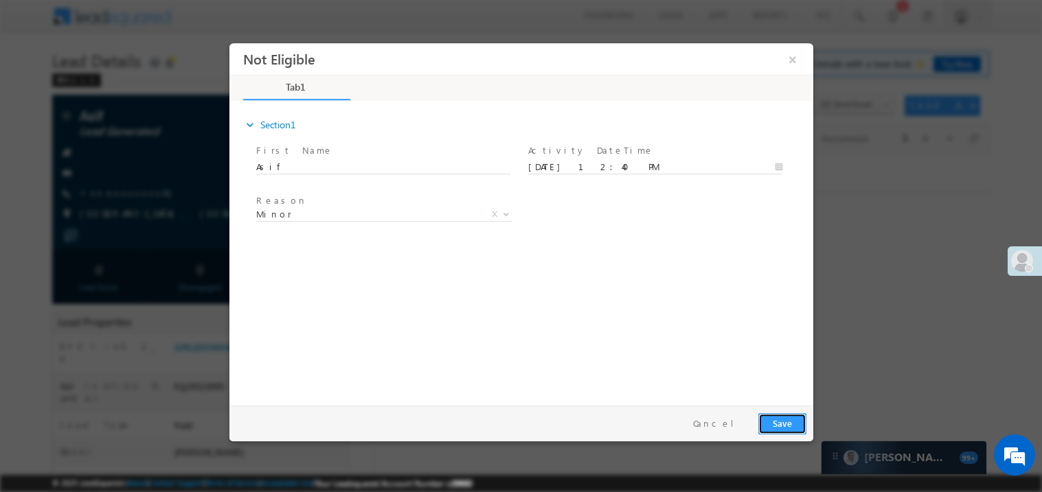
click at [768, 422] on button "Save" at bounding box center [781, 423] width 48 height 21
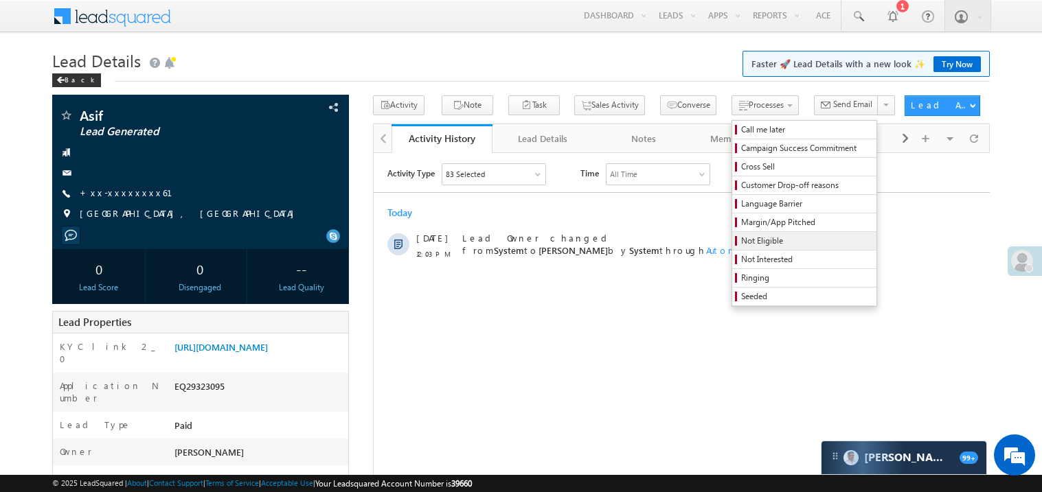
click at [741, 241] on span "Not Eligible" at bounding box center [806, 241] width 130 height 12
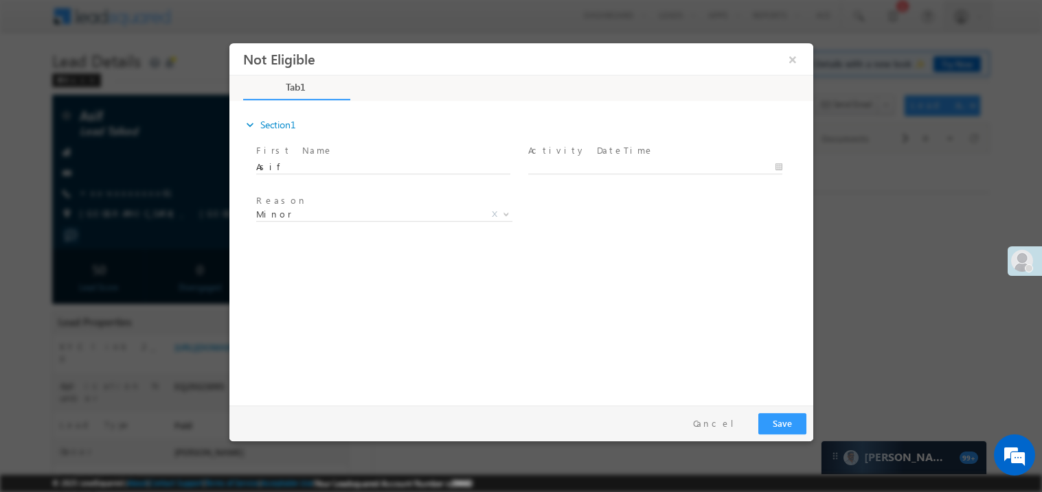
click at [321, 213] on span "Minor" at bounding box center [366, 213] width 223 height 12
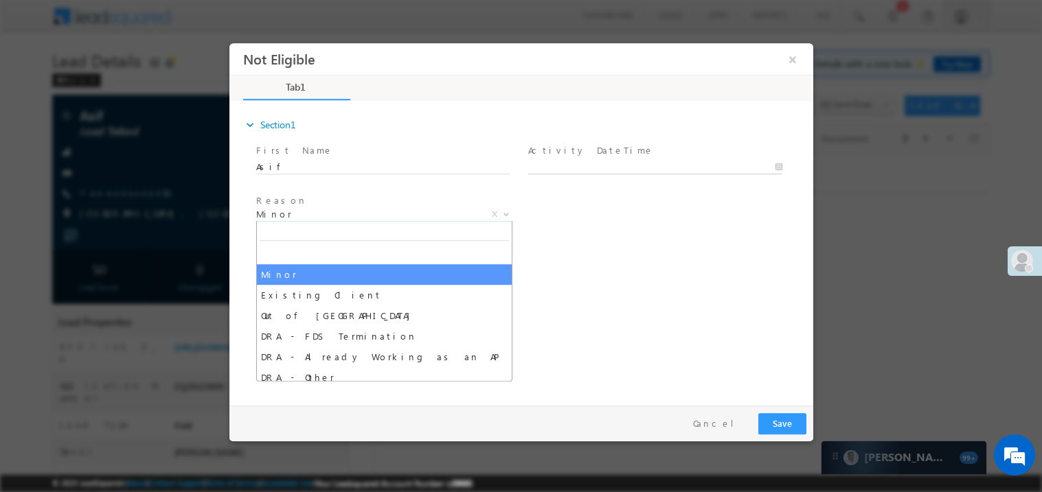
click at [564, 167] on body "Not Eligible ×" at bounding box center [521, 221] width 584 height 356
type input "09/21/25 12:40 PM"
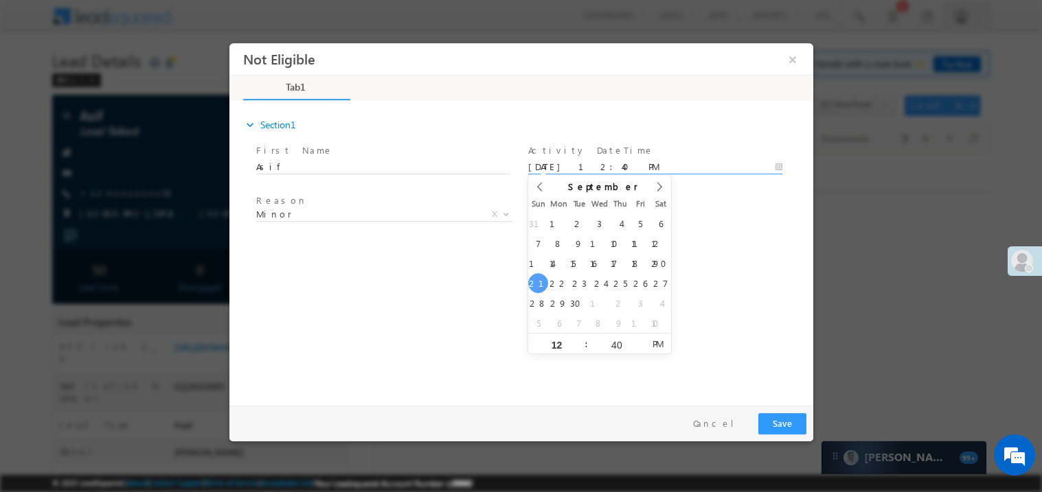
click at [391, 300] on div "expand_more Section1 First Name *" at bounding box center [524, 250] width 577 height 297
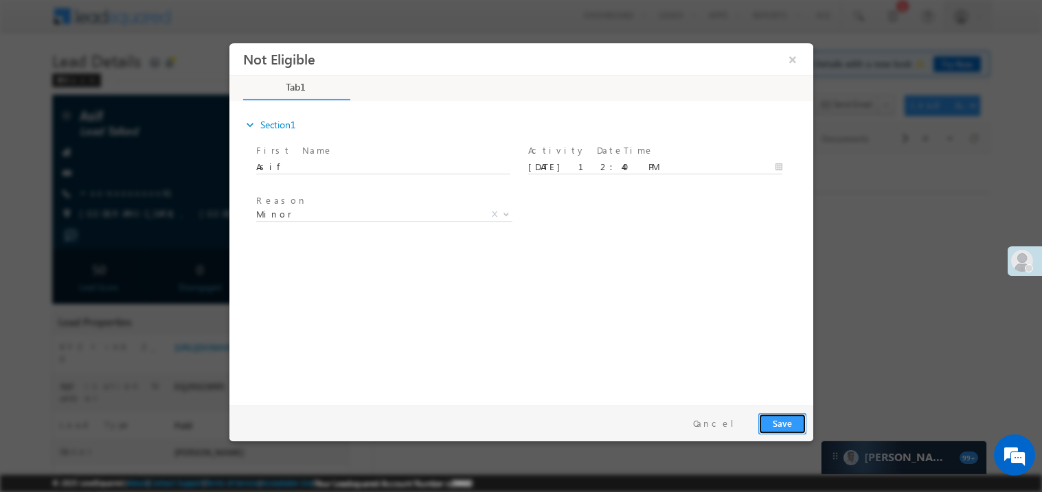
click at [768, 428] on button "Save" at bounding box center [781, 423] width 48 height 21
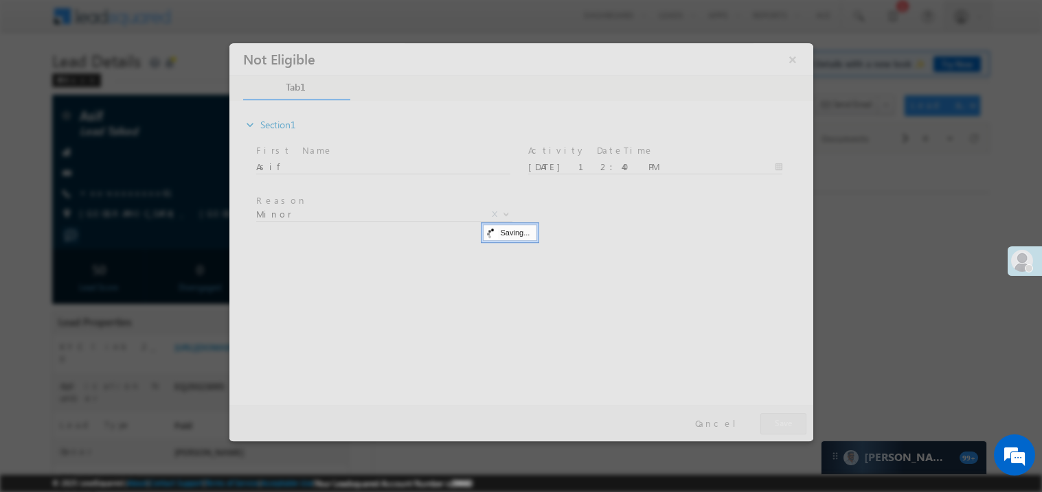
click at [768, 428] on div at bounding box center [521, 242] width 584 height 398
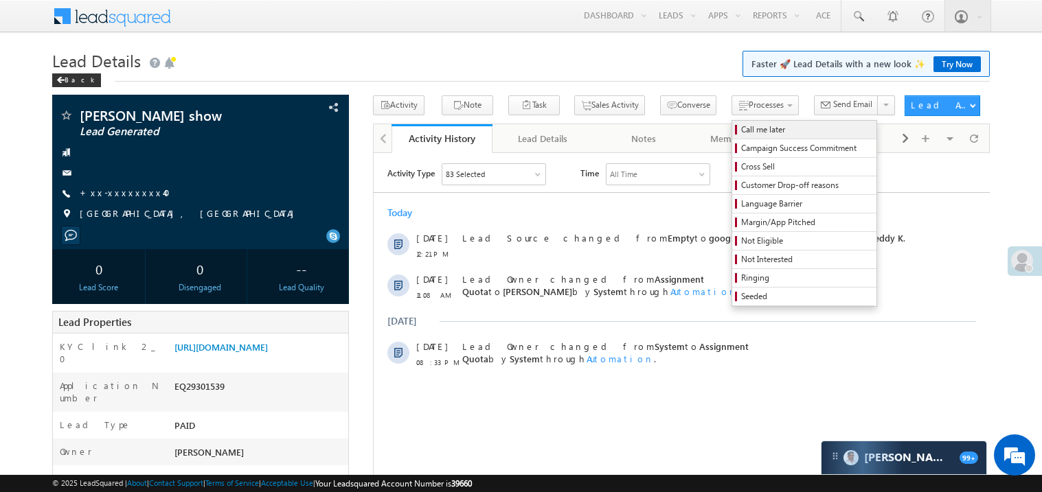
click at [741, 134] on span "Call me later" at bounding box center [806, 130] width 130 height 12
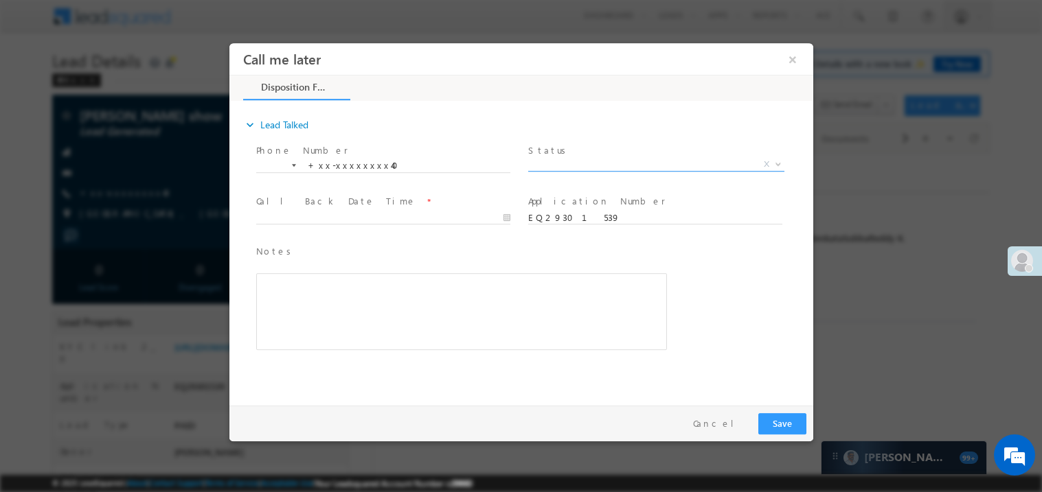
click at [581, 166] on span "X" at bounding box center [655, 164] width 256 height 14
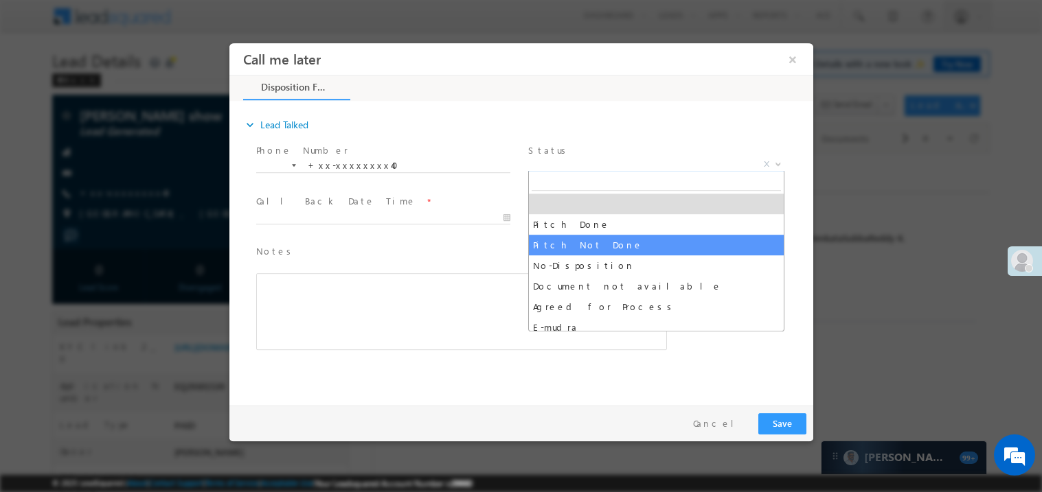
select select "Pitch Not Done"
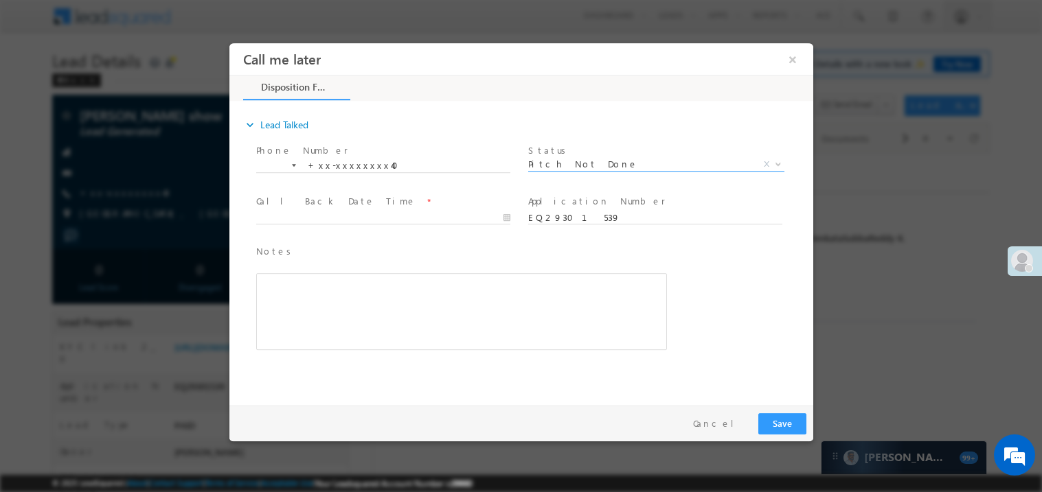
click at [295, 228] on span at bounding box center [381, 230] width 253 height 15
click at [311, 219] on body "Call me later ×" at bounding box center [521, 221] width 584 height 356
type input "09/21/25 12:41 PM"
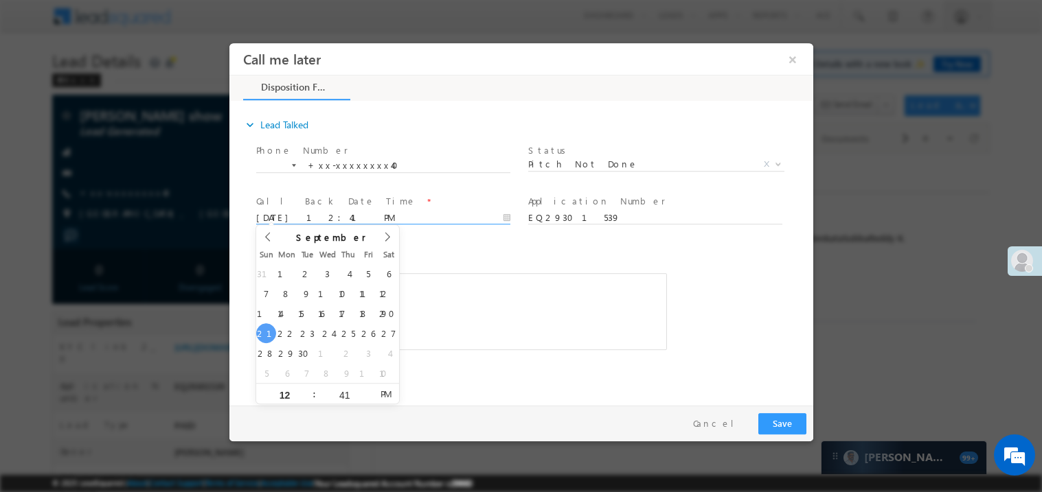
click at [465, 329] on div "Rich Text Editor, 40788eee-0fb2-11ec-a811-0adc8a9d82c2__tab1__section1__Notes__…" at bounding box center [460, 311] width 411 height 77
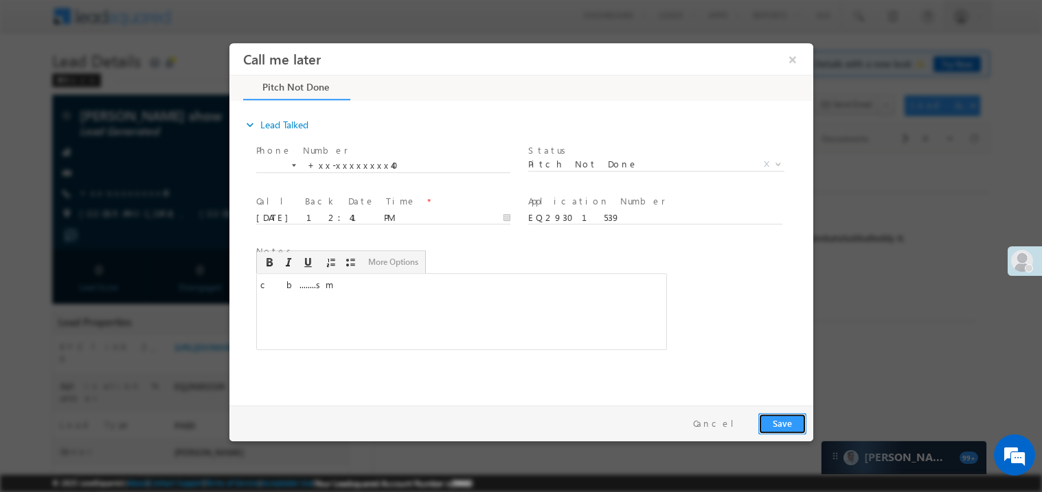
click at [784, 428] on button "Save" at bounding box center [781, 423] width 48 height 21
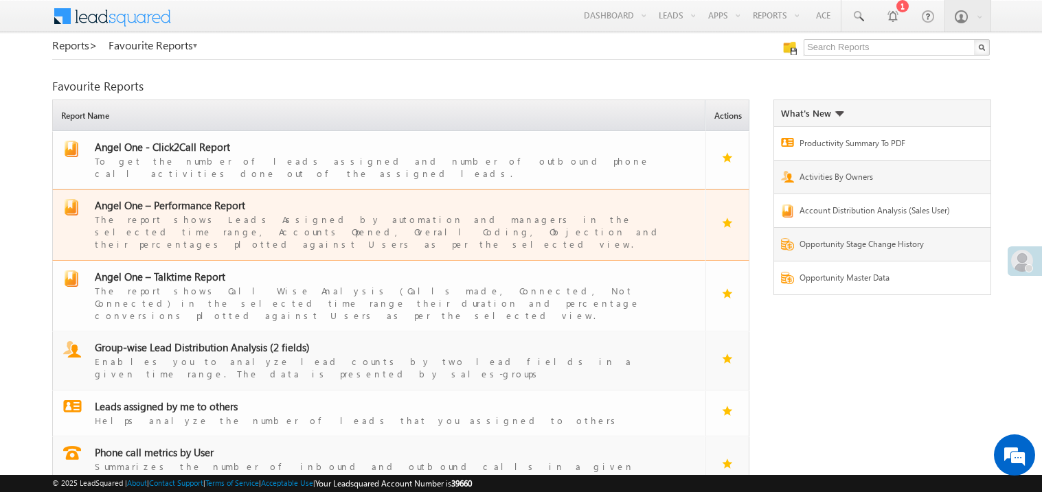
click at [175, 198] on span "Angel One – Performance Report" at bounding box center [170, 205] width 150 height 14
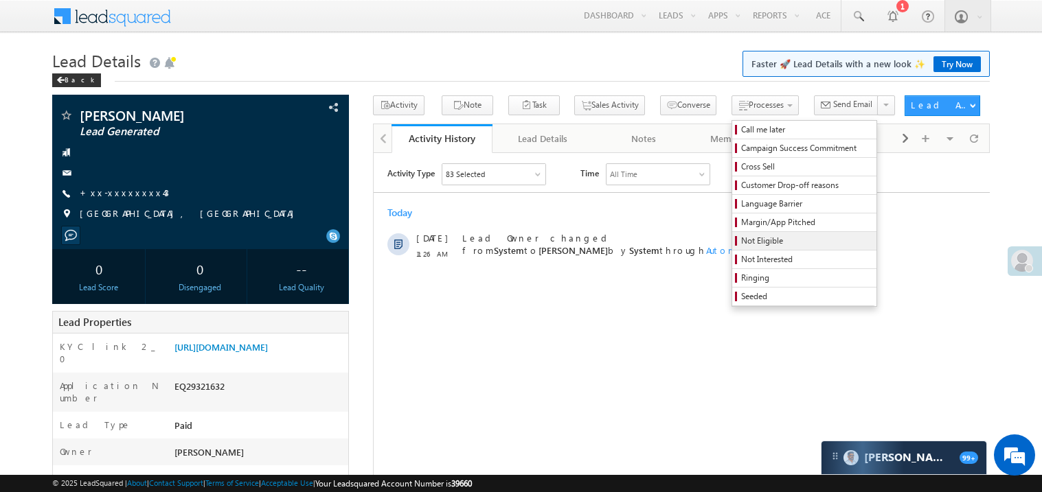
click at [741, 242] on span "Not Eligible" at bounding box center [806, 241] width 130 height 12
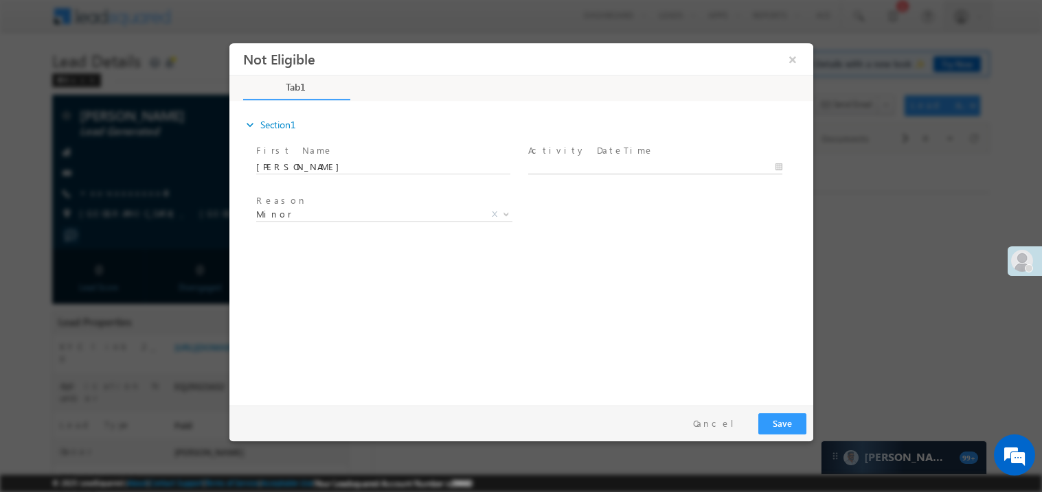
click at [549, 165] on body "Not Eligible ×" at bounding box center [521, 221] width 584 height 356
type input "[DATE] 12:44 PM"
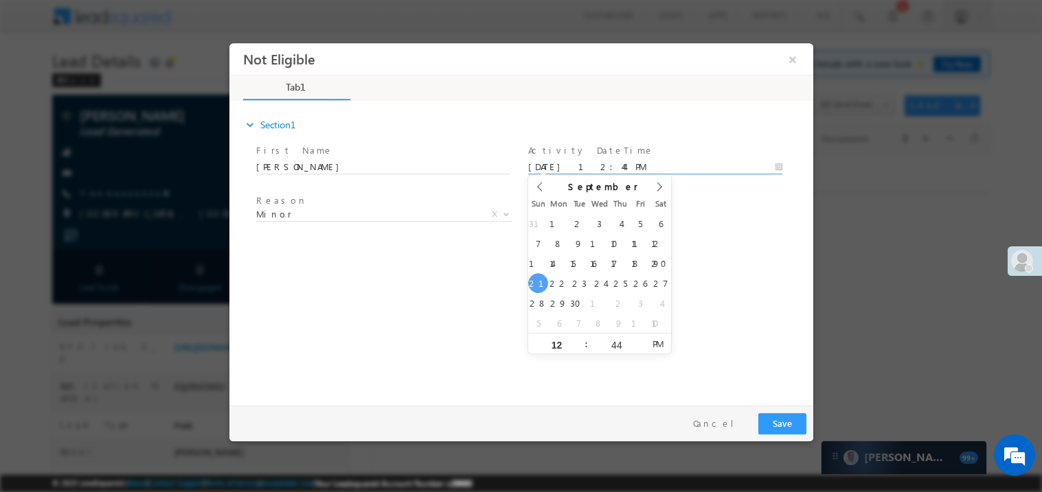
click at [378, 293] on div "expand_more Section1 First Name *" at bounding box center [524, 250] width 577 height 297
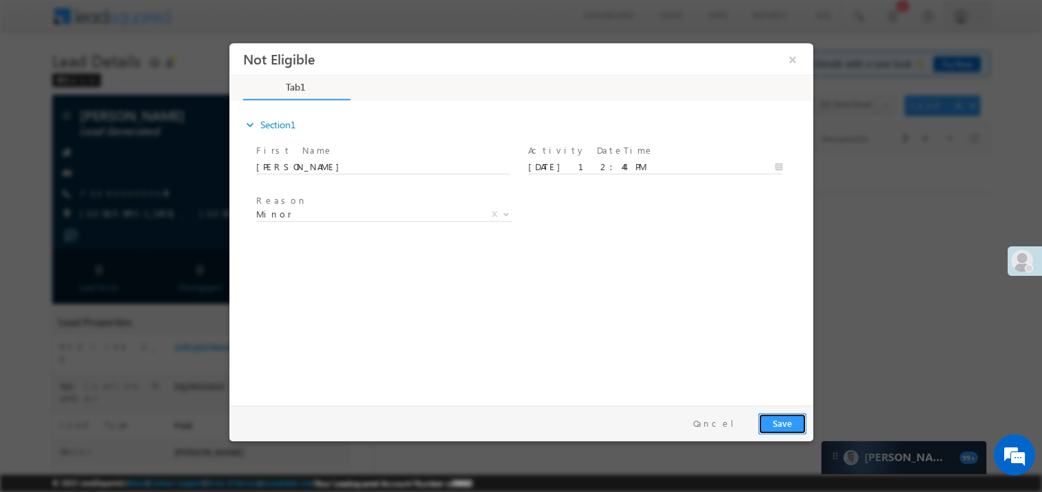
click at [775, 418] on button "Save" at bounding box center [781, 423] width 48 height 21
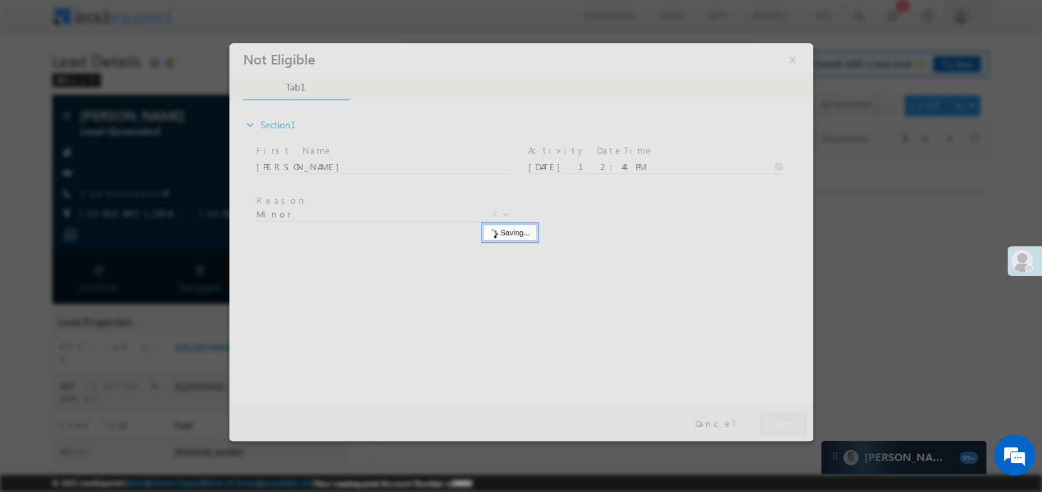
click at [775, 418] on div at bounding box center [521, 242] width 584 height 398
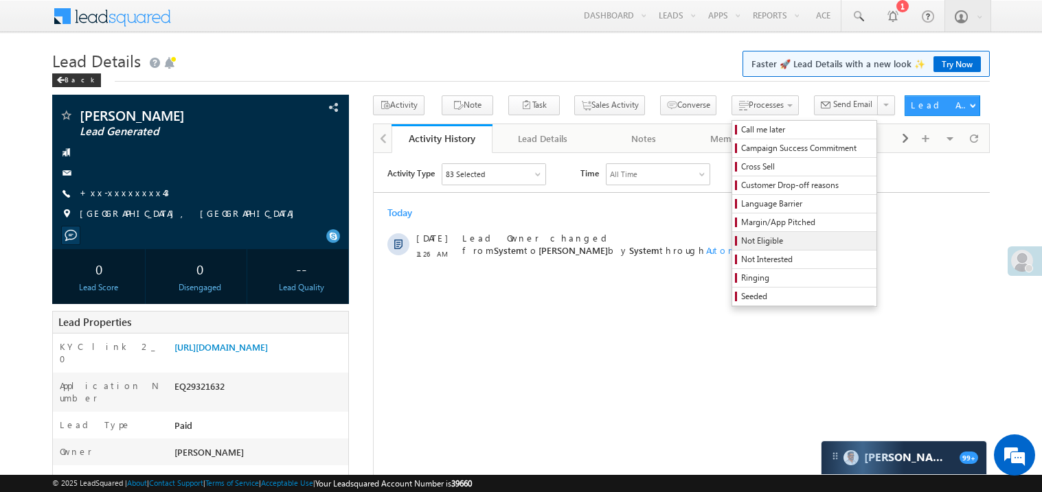
click at [741, 243] on span "Not Eligible" at bounding box center [806, 241] width 130 height 12
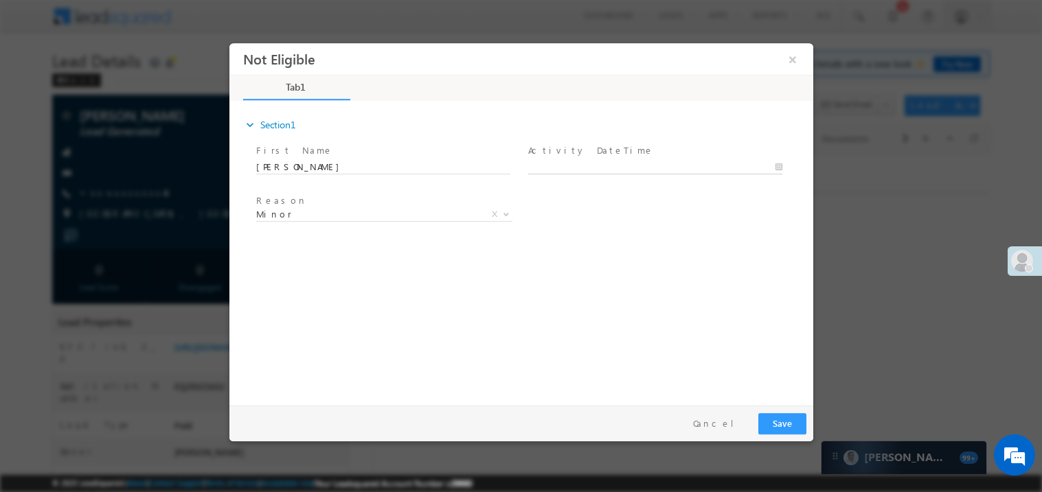
click at [575, 160] on body "Not Eligible ×" at bounding box center [521, 221] width 584 height 356
type input "[DATE] 12:44 PM"
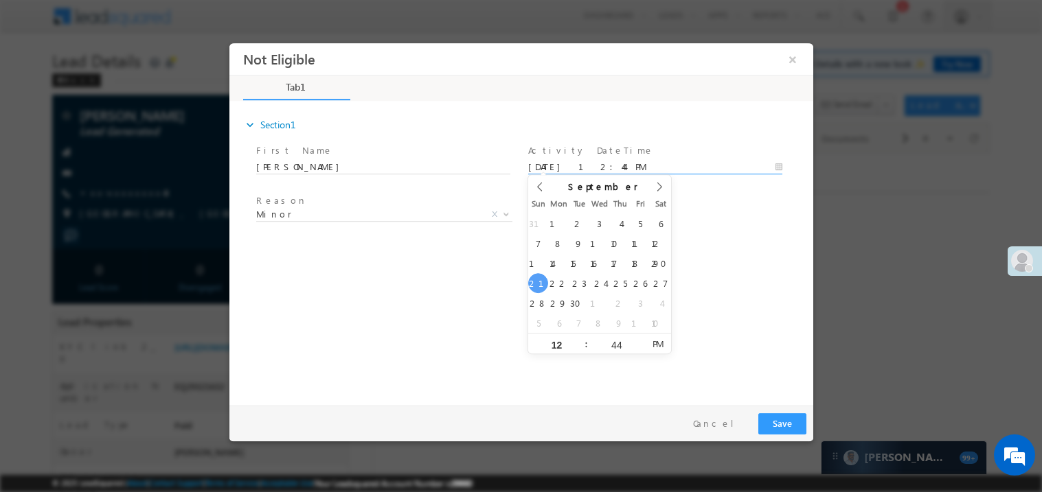
click at [398, 298] on div "expand_more Section1 First Name *" at bounding box center [524, 250] width 577 height 297
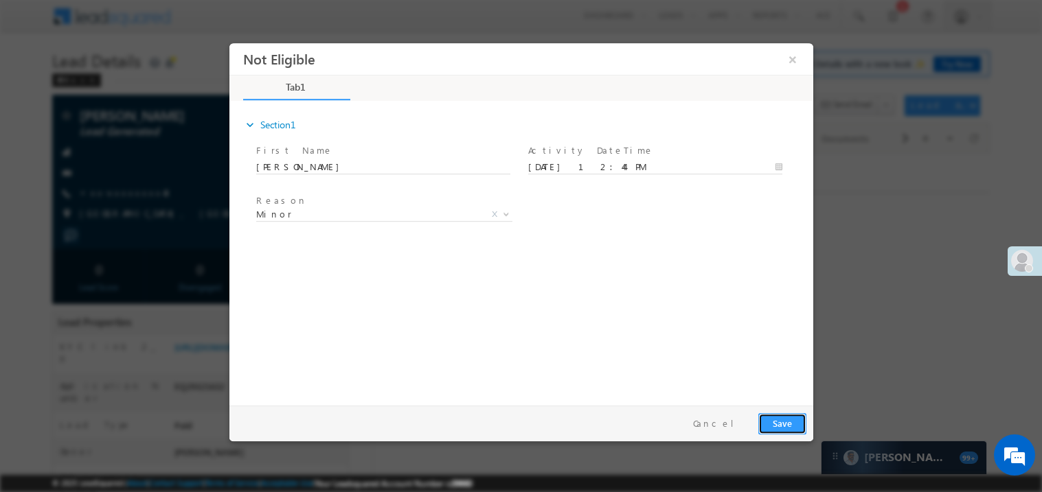
click at [789, 429] on button "Save" at bounding box center [781, 423] width 48 height 21
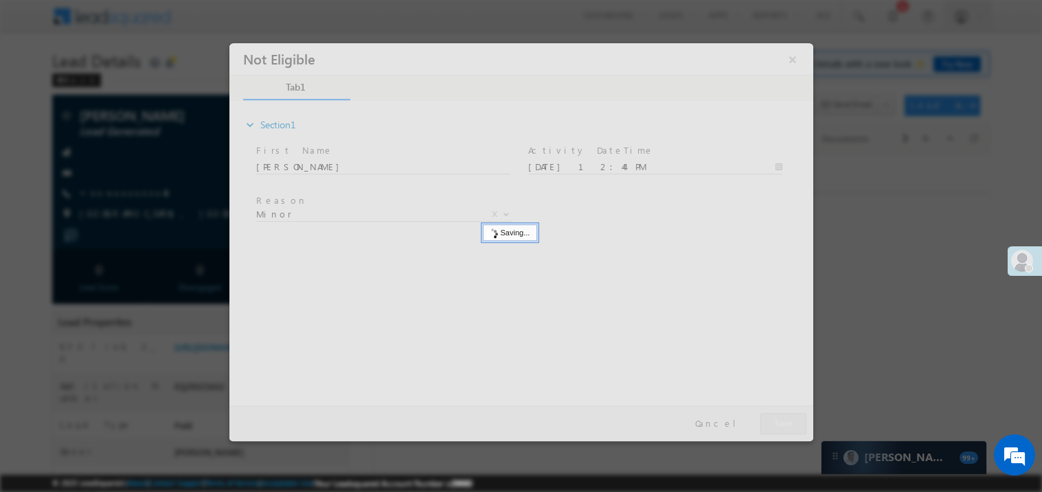
click at [789, 429] on div at bounding box center [521, 242] width 584 height 398
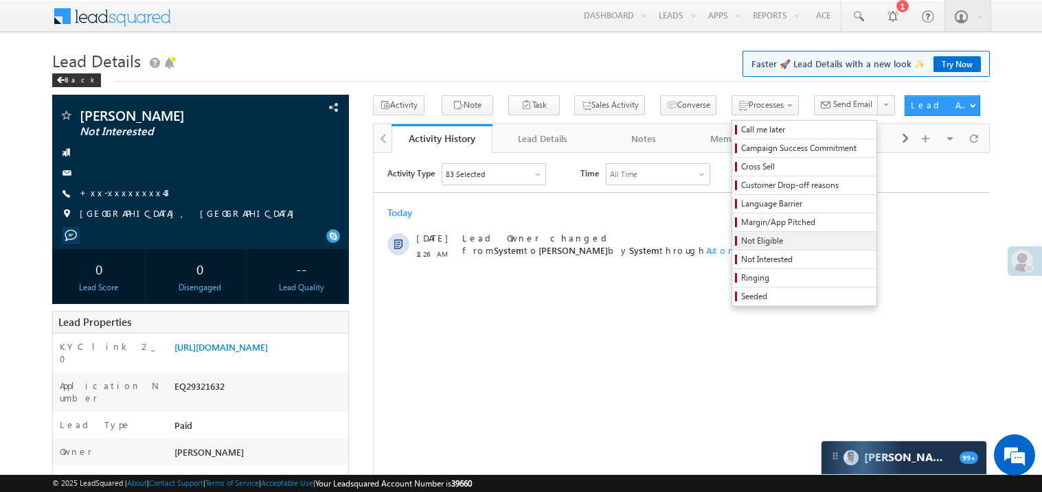
click at [737, 236] on link "Not Eligible" at bounding box center [804, 241] width 144 height 18
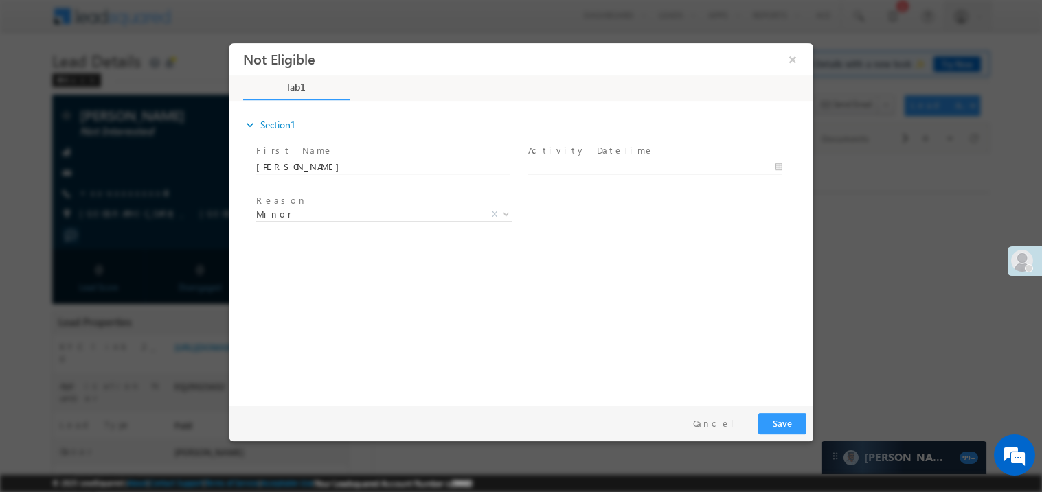
click at [575, 170] on body "Not Eligible ×" at bounding box center [521, 221] width 584 height 356
type input "[DATE] 12:44 PM"
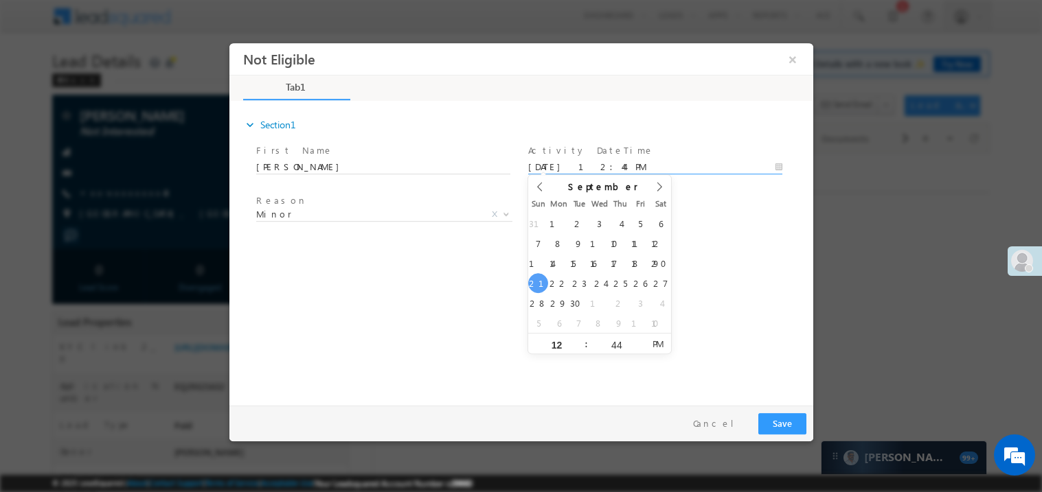
click at [433, 281] on div "expand_more Section1 First Name *" at bounding box center [524, 250] width 577 height 297
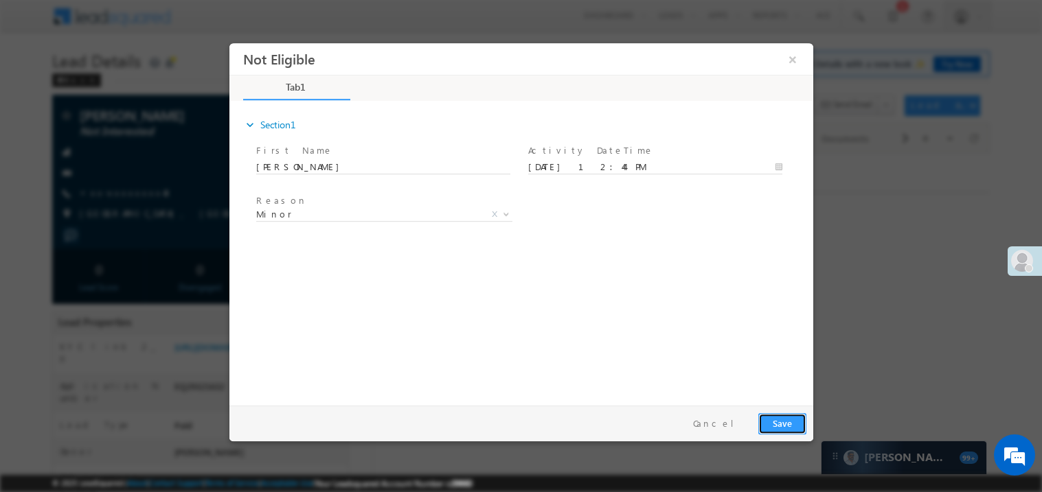
click at [786, 428] on button "Save" at bounding box center [781, 423] width 48 height 21
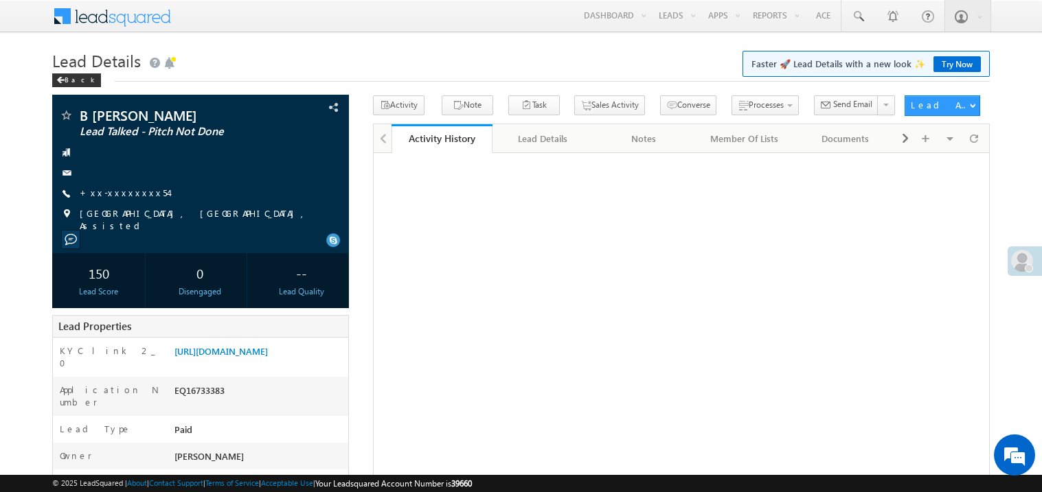
click at [124, 187] on link "+xx-xxxxxxxx54" at bounding box center [124, 193] width 89 height 12
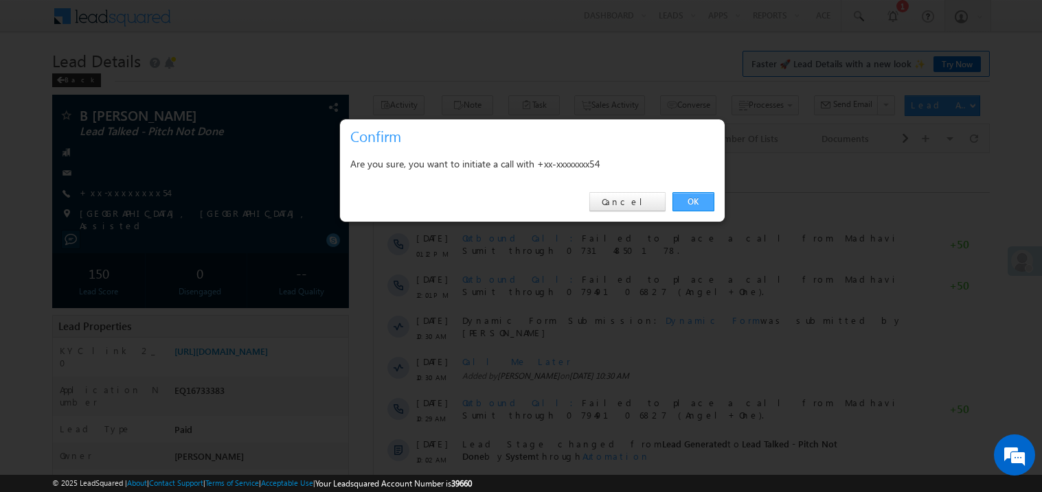
click at [694, 202] on link "OK" at bounding box center [693, 201] width 42 height 19
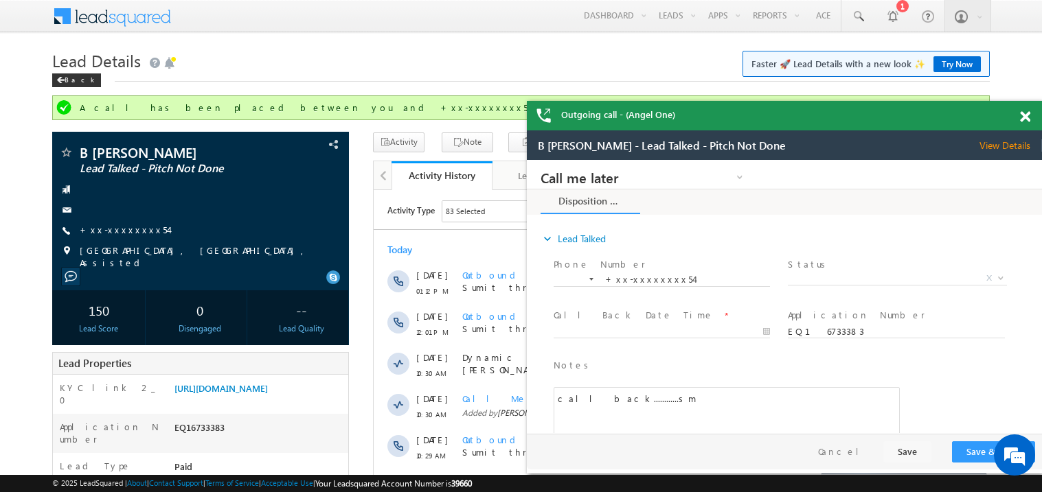
click at [1020, 113] on span at bounding box center [1025, 117] width 10 height 12
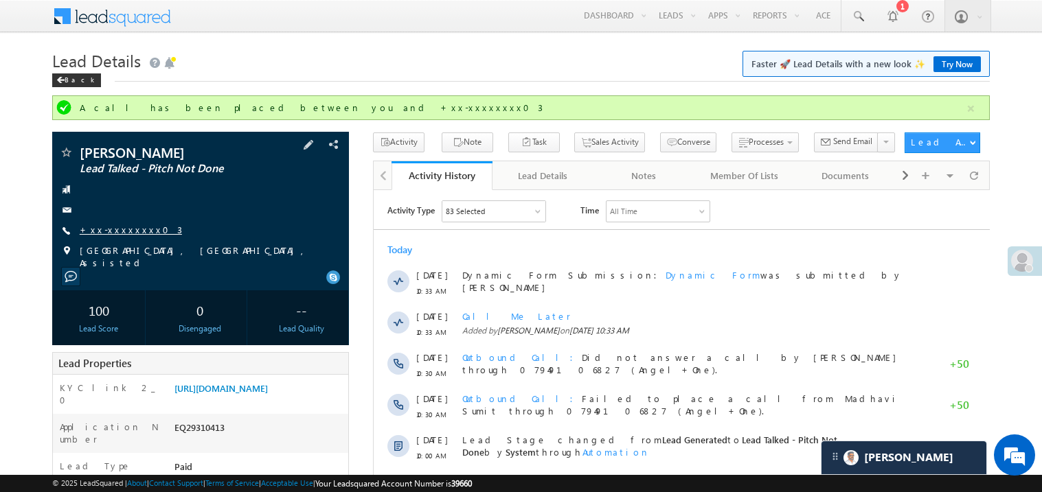
click at [118, 228] on link "+xx-xxxxxxxx03" at bounding box center [131, 230] width 102 height 12
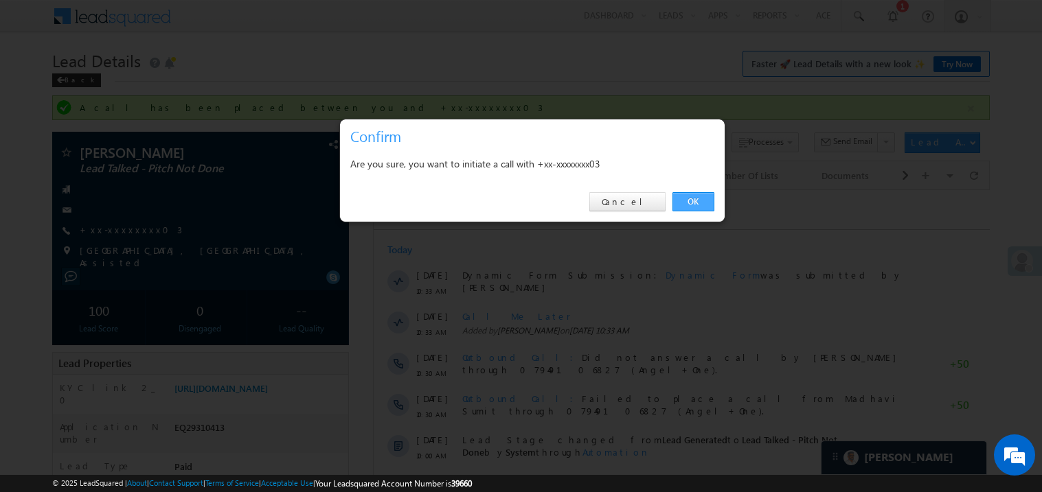
click at [690, 198] on link "OK" at bounding box center [693, 201] width 42 height 19
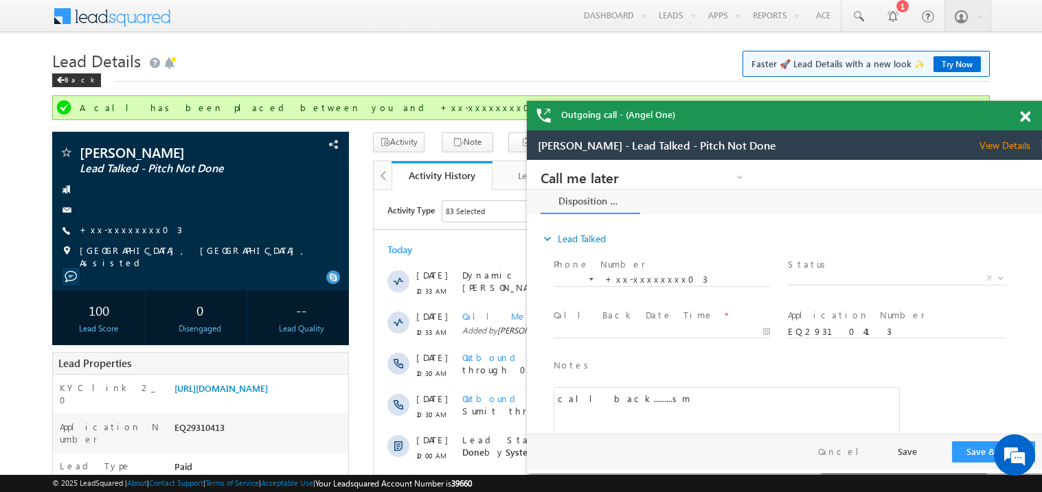
click at [1027, 113] on span at bounding box center [1025, 117] width 10 height 12
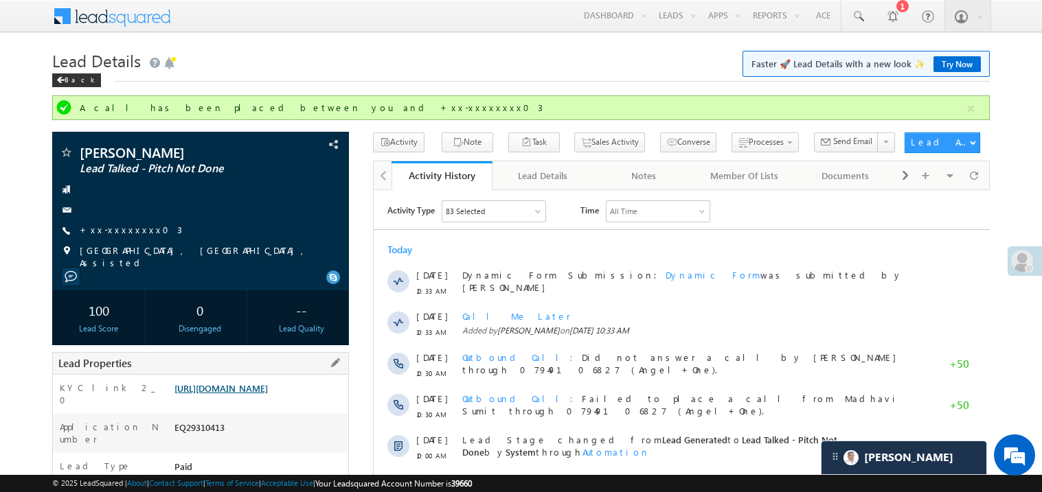
click at [266, 394] on link "[URL][DOMAIN_NAME]" at bounding box center [220, 388] width 93 height 12
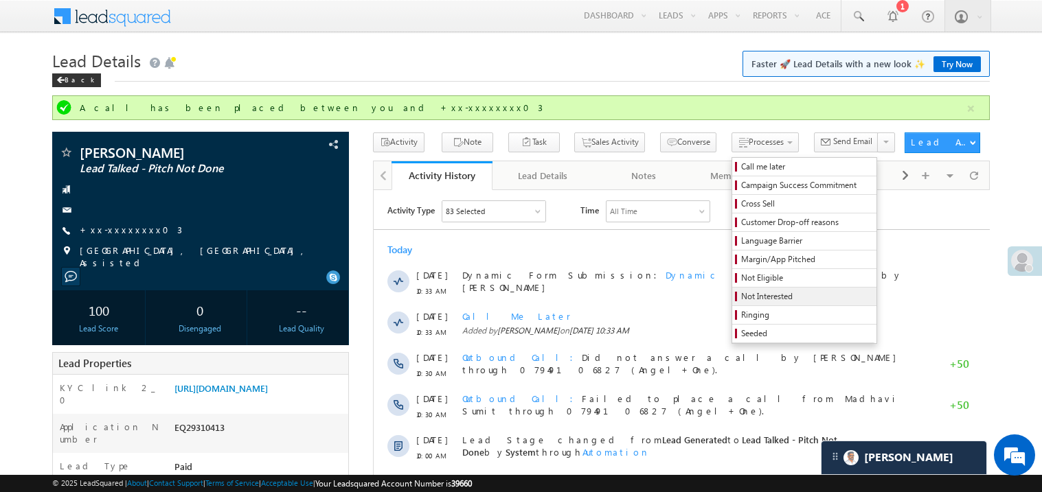
click at [741, 301] on span "Not Interested" at bounding box center [806, 296] width 130 height 12
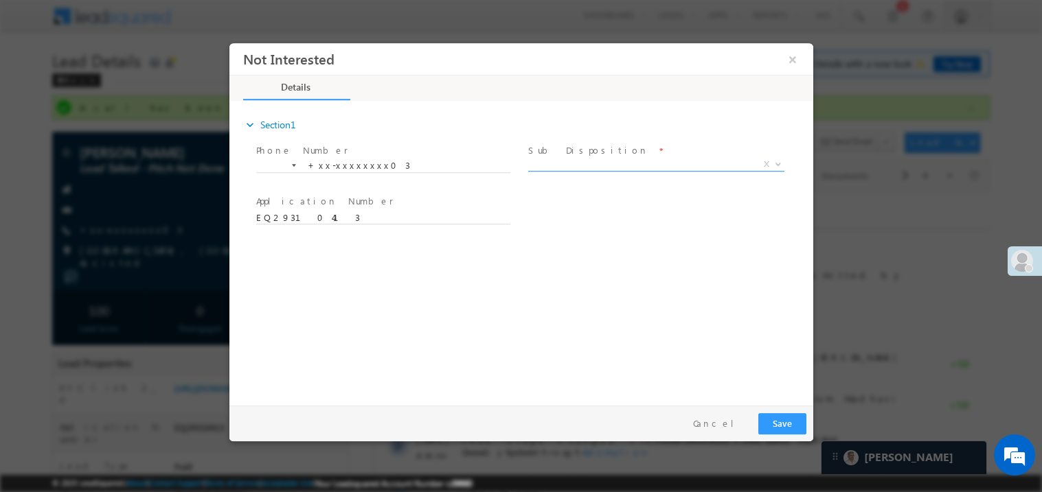
click at [547, 163] on span "X" at bounding box center [655, 164] width 256 height 14
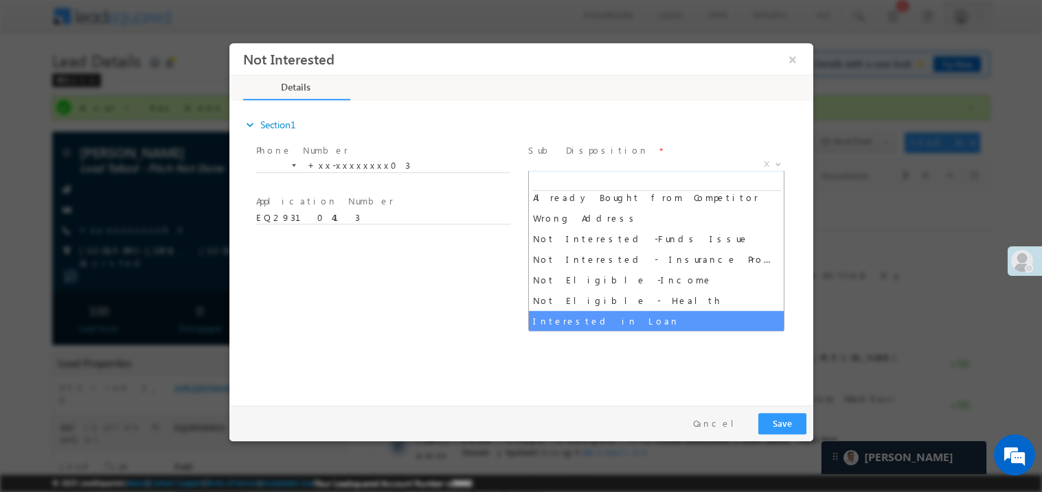
scroll to position [253, 0]
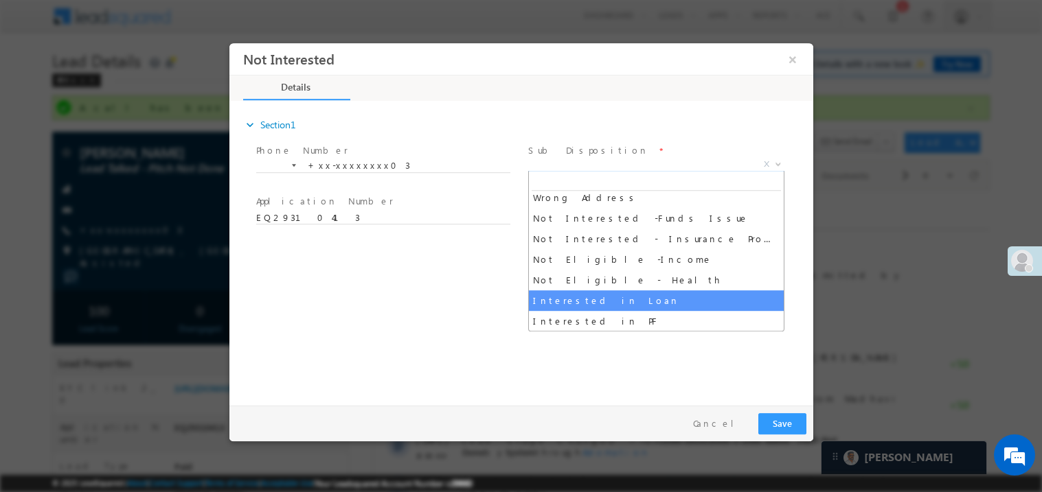
select select "Interested in Loan"
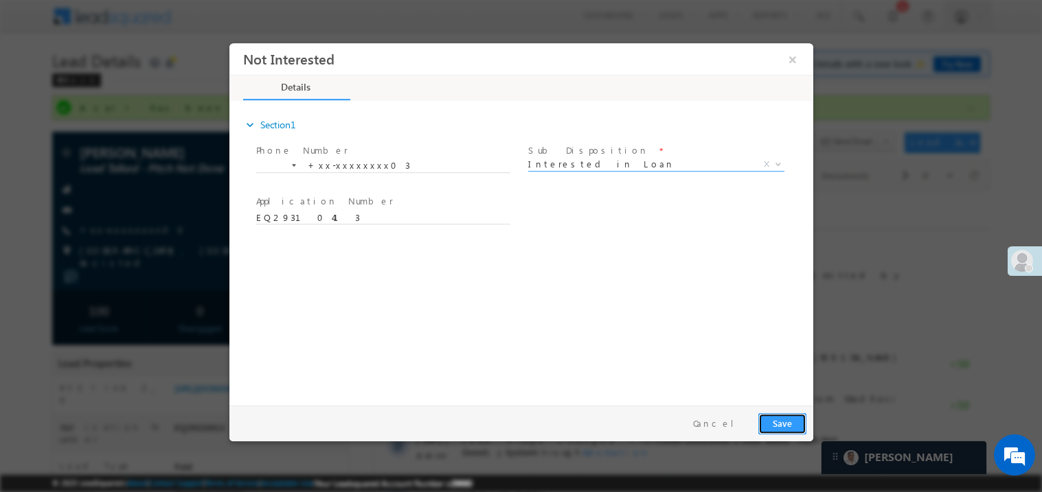
click at [783, 425] on button "Save" at bounding box center [781, 423] width 48 height 21
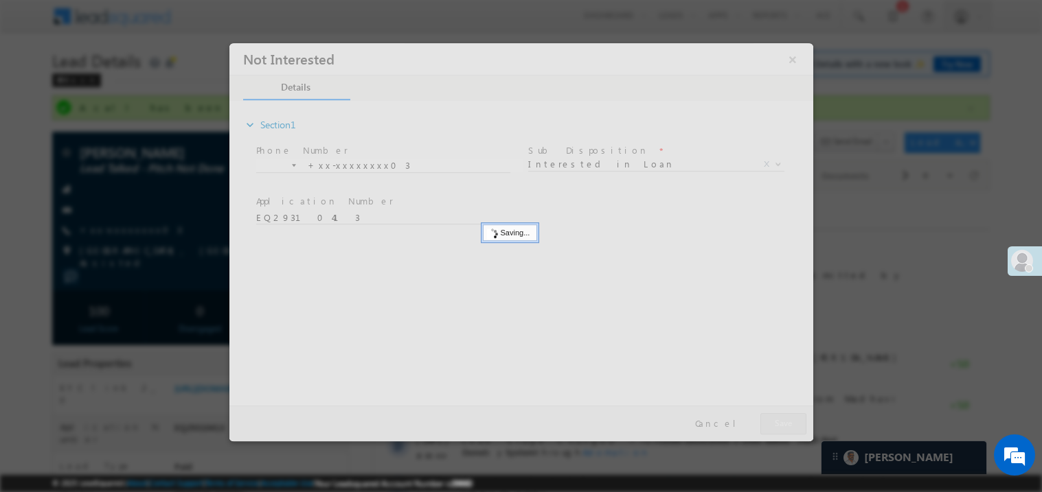
click at [783, 425] on div at bounding box center [521, 242] width 584 height 398
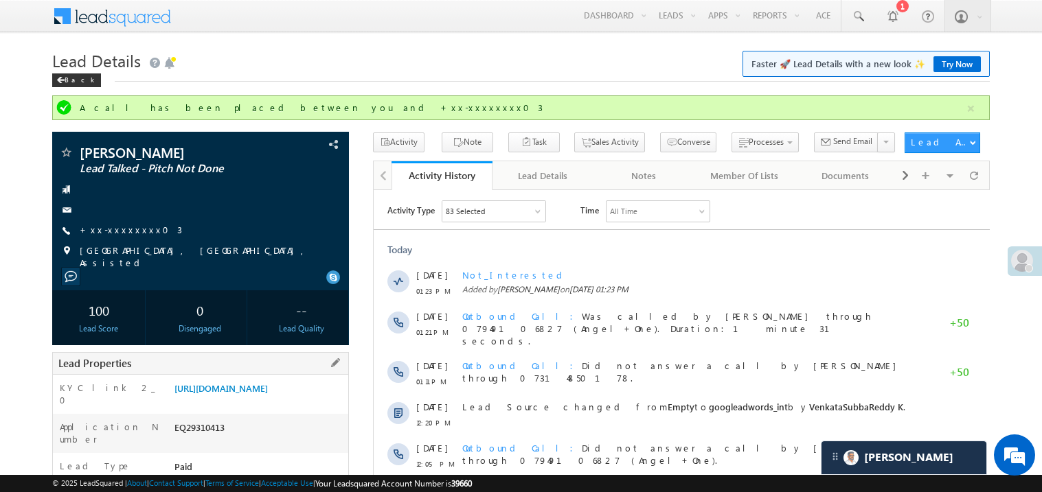
click at [197, 436] on div "EQ29310413" at bounding box center [259, 430] width 177 height 19
copy div "EQ29310413"
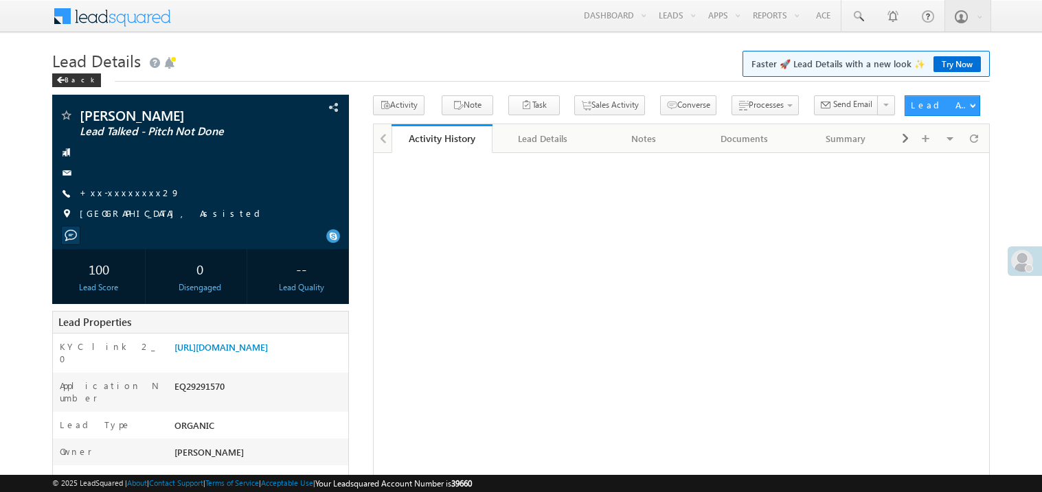
click at [125, 189] on link "+xx-xxxxxxxx29" at bounding box center [130, 193] width 100 height 12
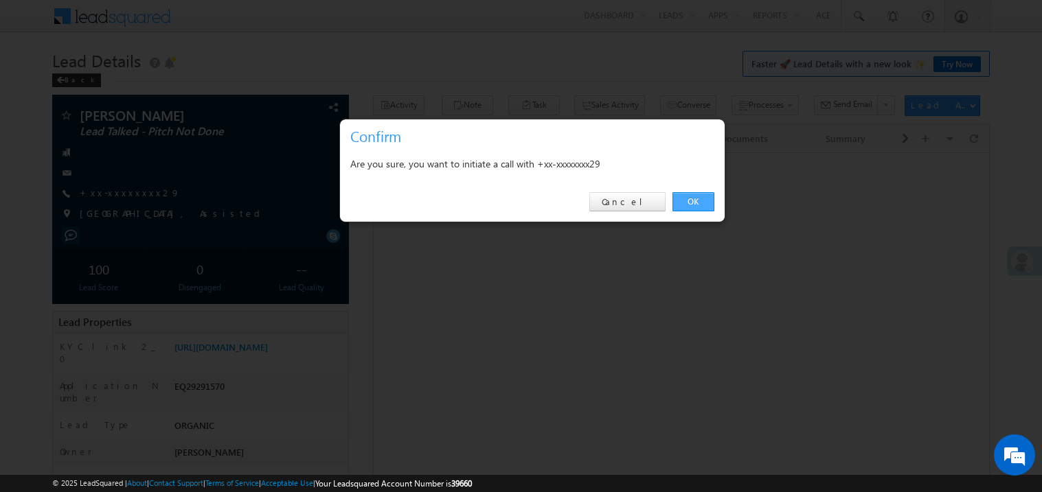
click at [697, 203] on link "OK" at bounding box center [693, 201] width 42 height 19
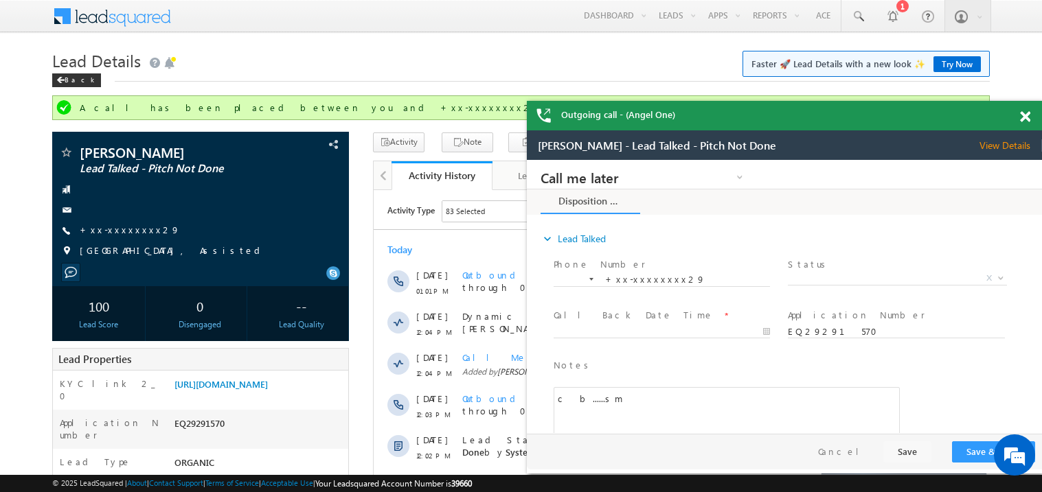
click at [1022, 113] on span at bounding box center [1025, 117] width 10 height 12
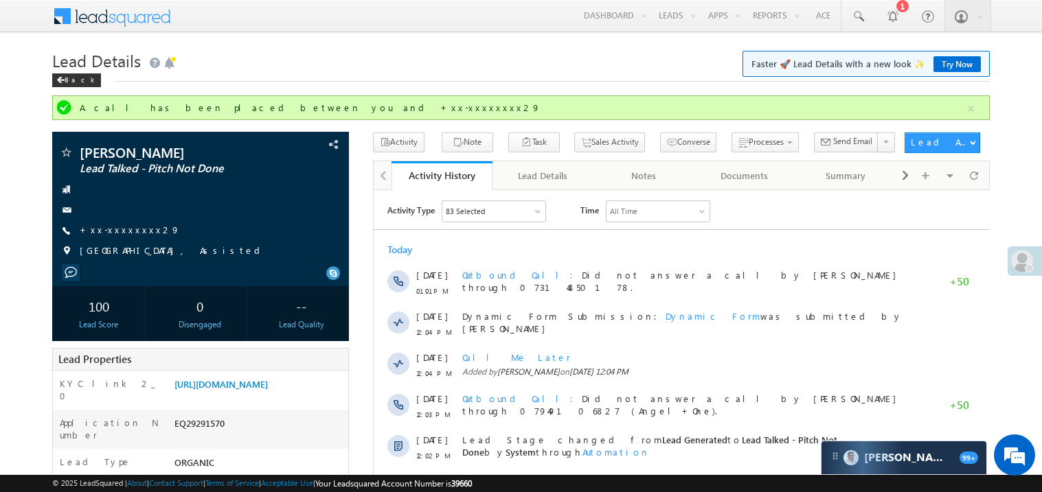
click at [448, 68] on h1 "Lead Details Faster 🚀 Lead Details with a new look ✨ Try Now" at bounding box center [520, 59] width 937 height 27
click at [268, 390] on link "[URL][DOMAIN_NAME]" at bounding box center [220, 384] width 93 height 12
